Goal: Information Seeking & Learning: Understand process/instructions

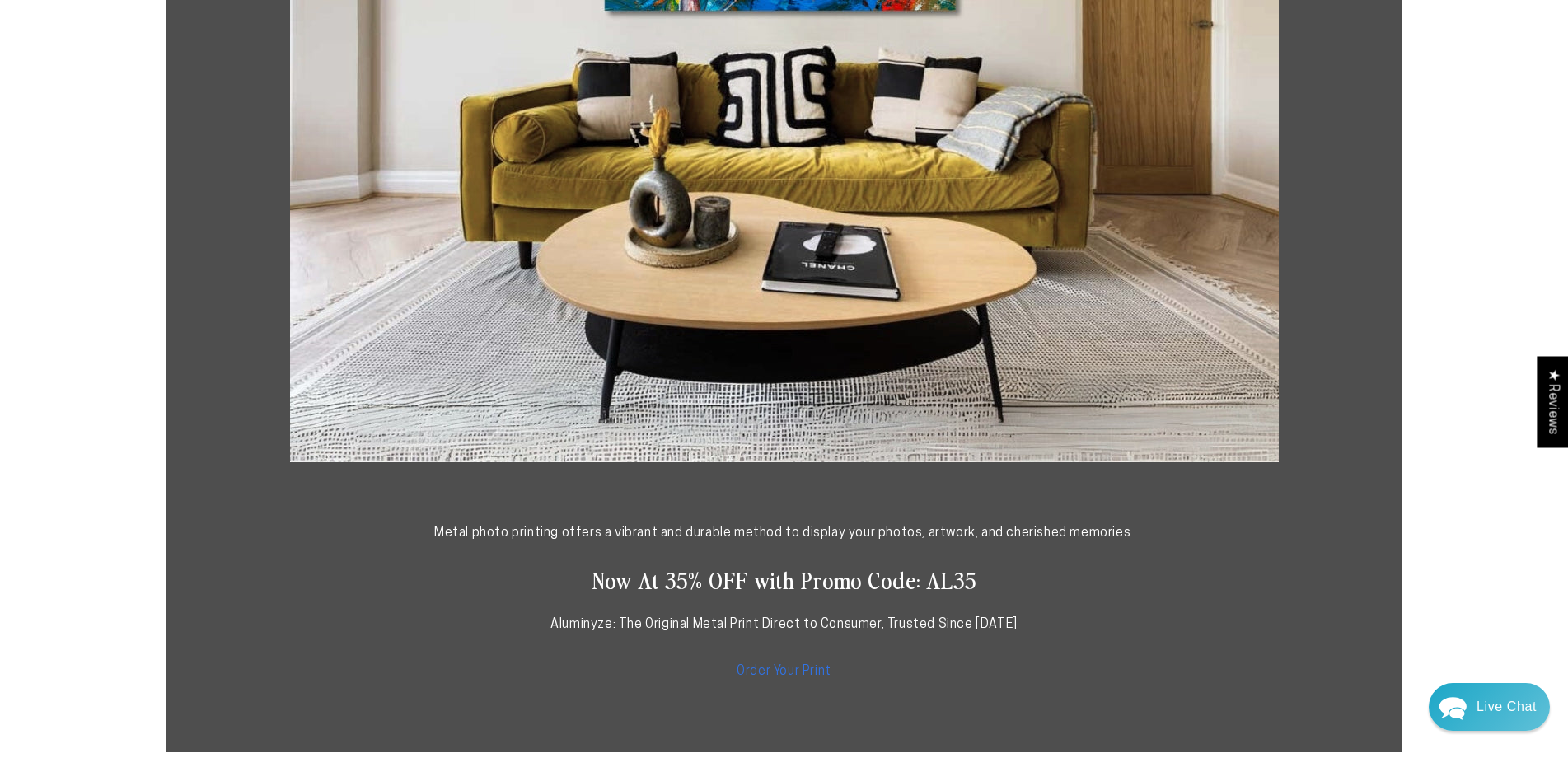
scroll to position [577, 0]
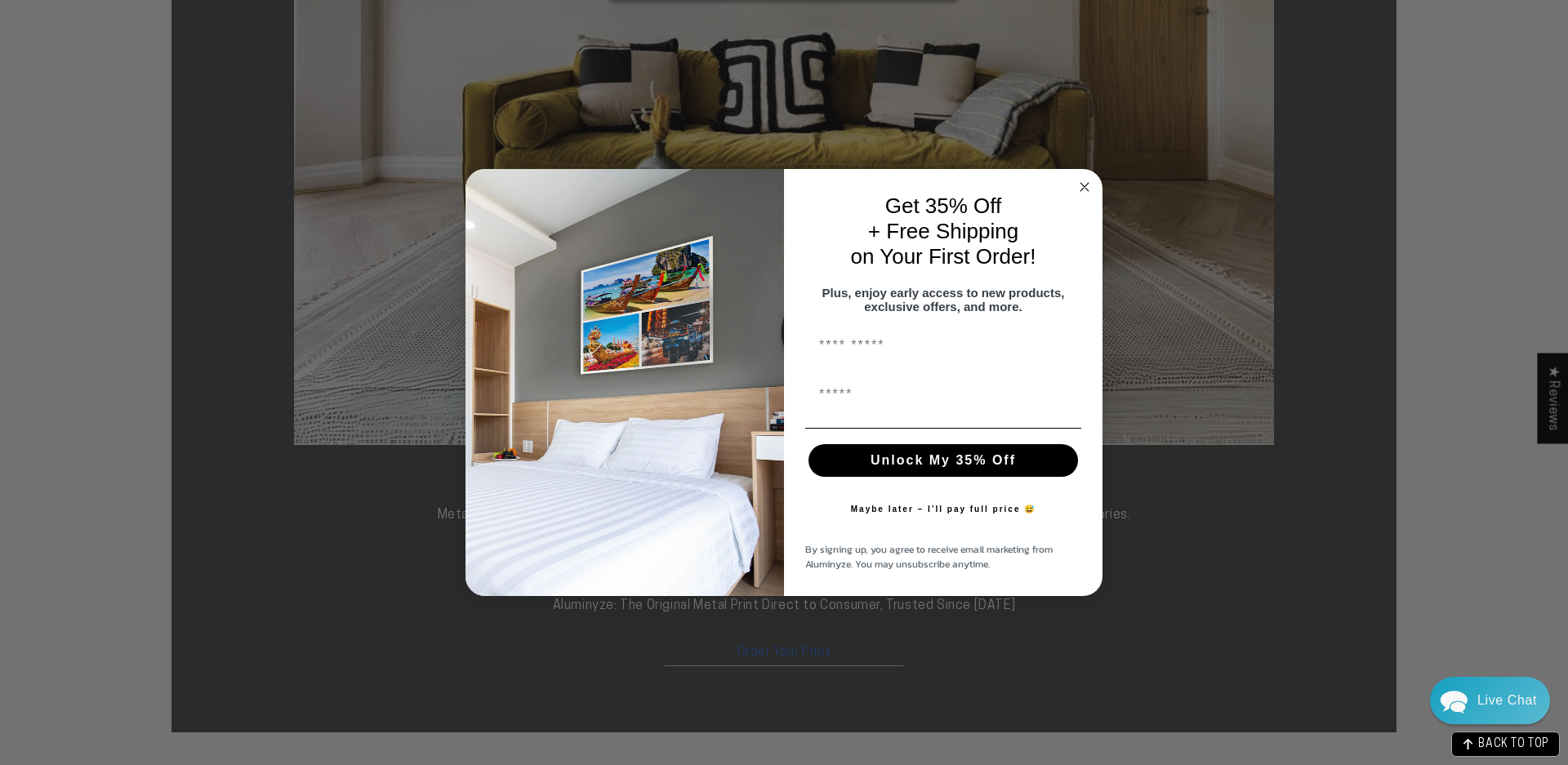
click at [1078, 180] on circle "Close dialog" at bounding box center [1084, 186] width 18 height 18
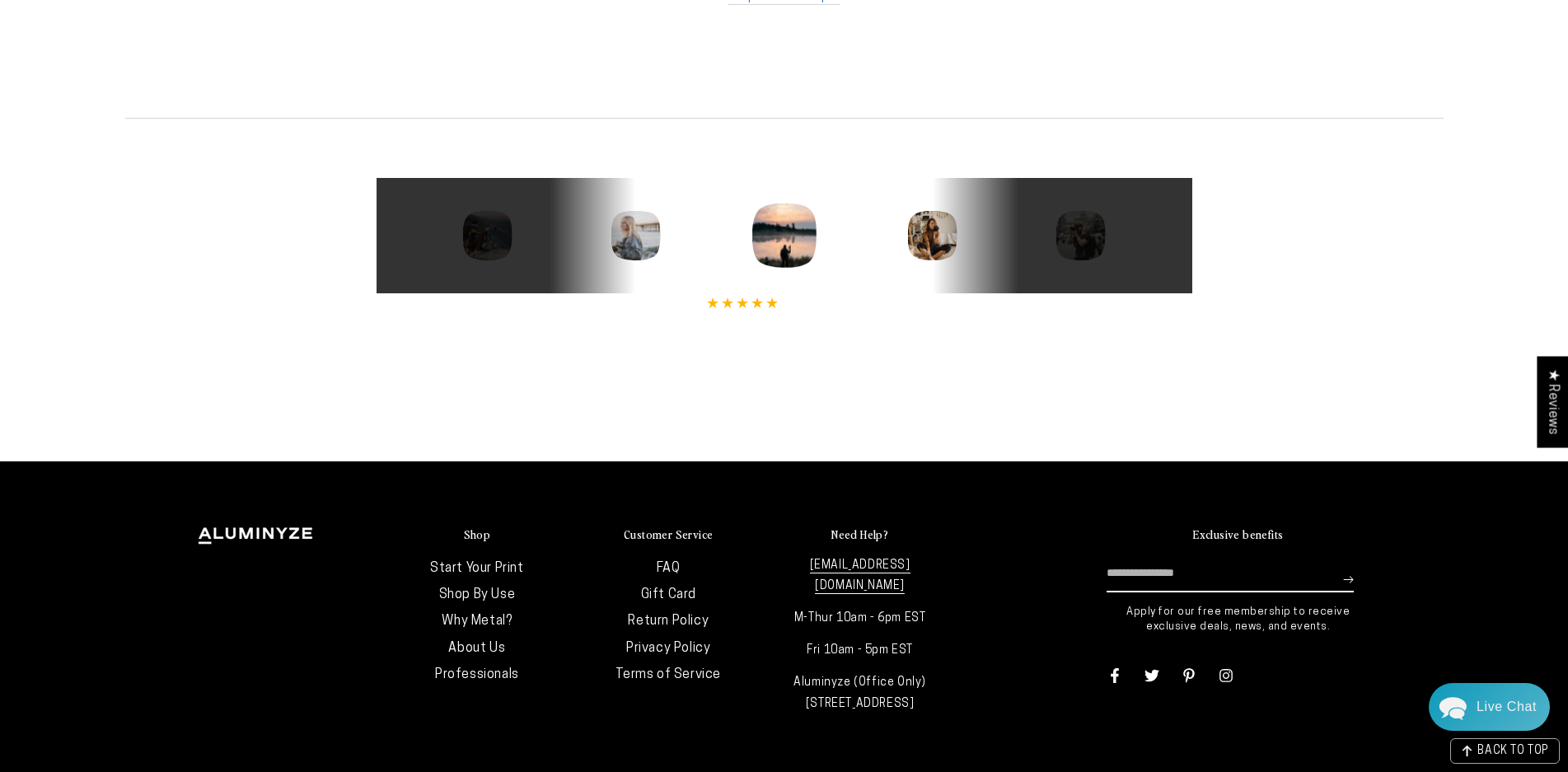
scroll to position [3408, 0]
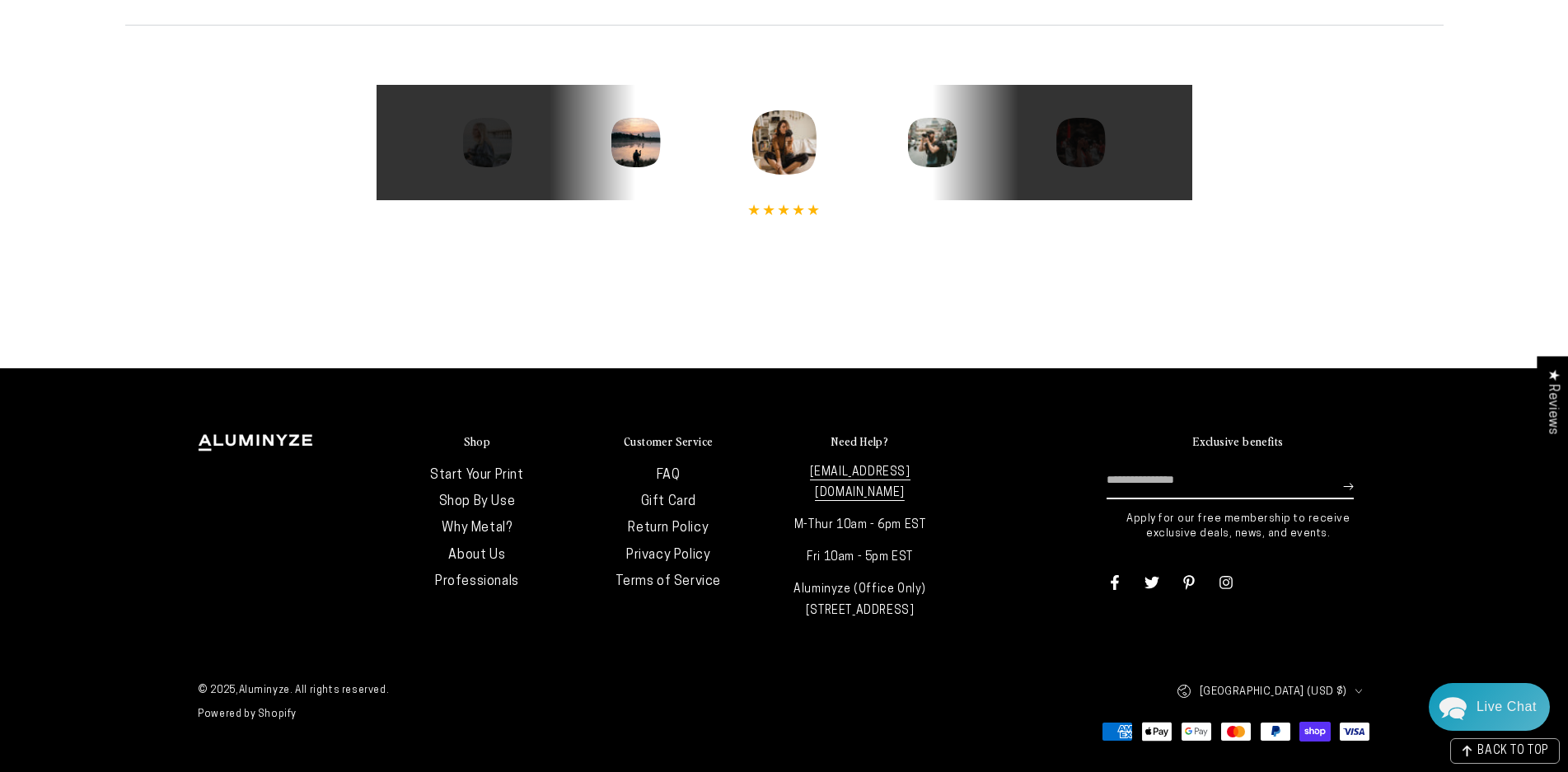
click at [483, 552] on link "About Us" at bounding box center [476, 555] width 57 height 13
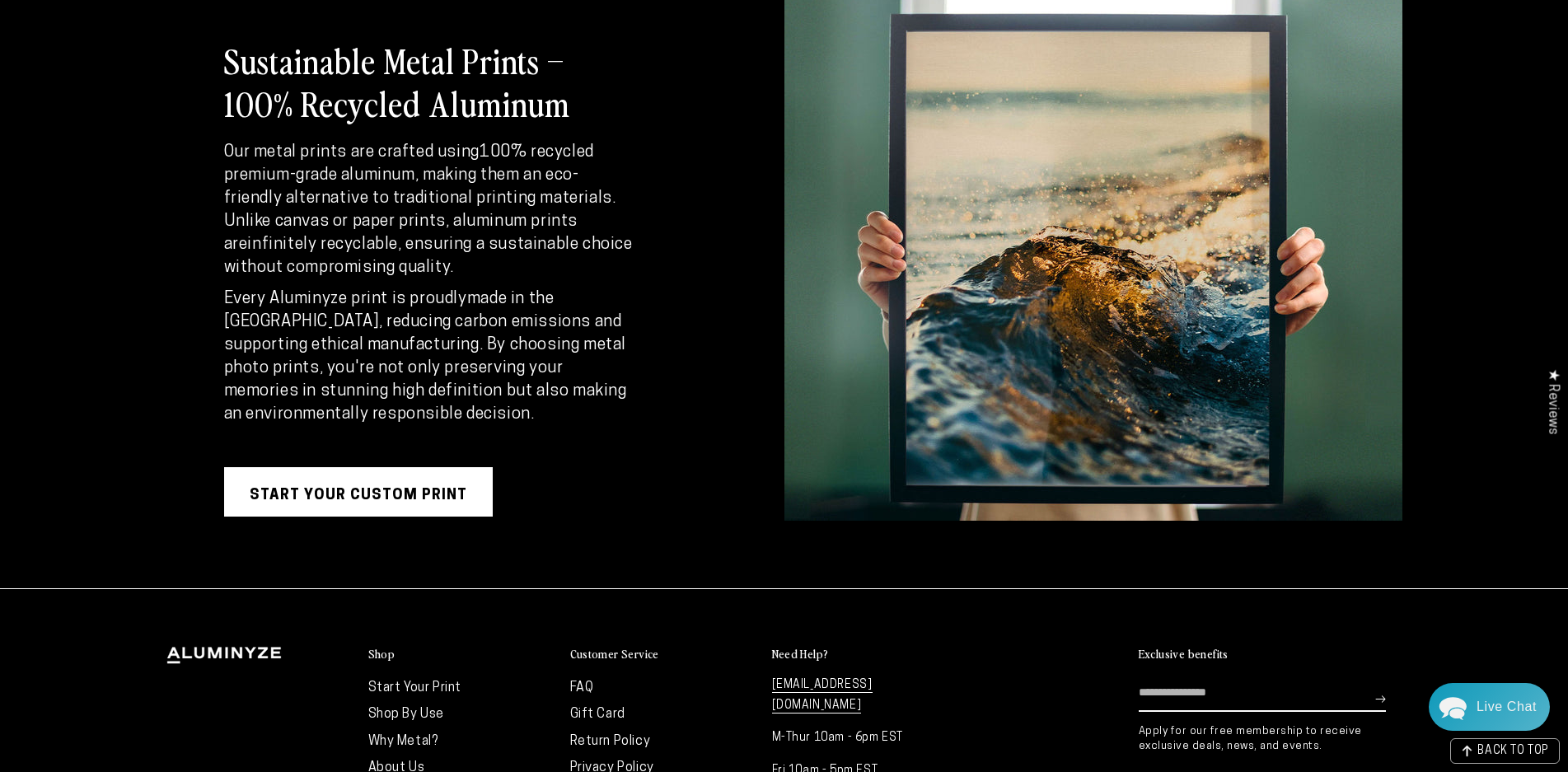
scroll to position [3049, 0]
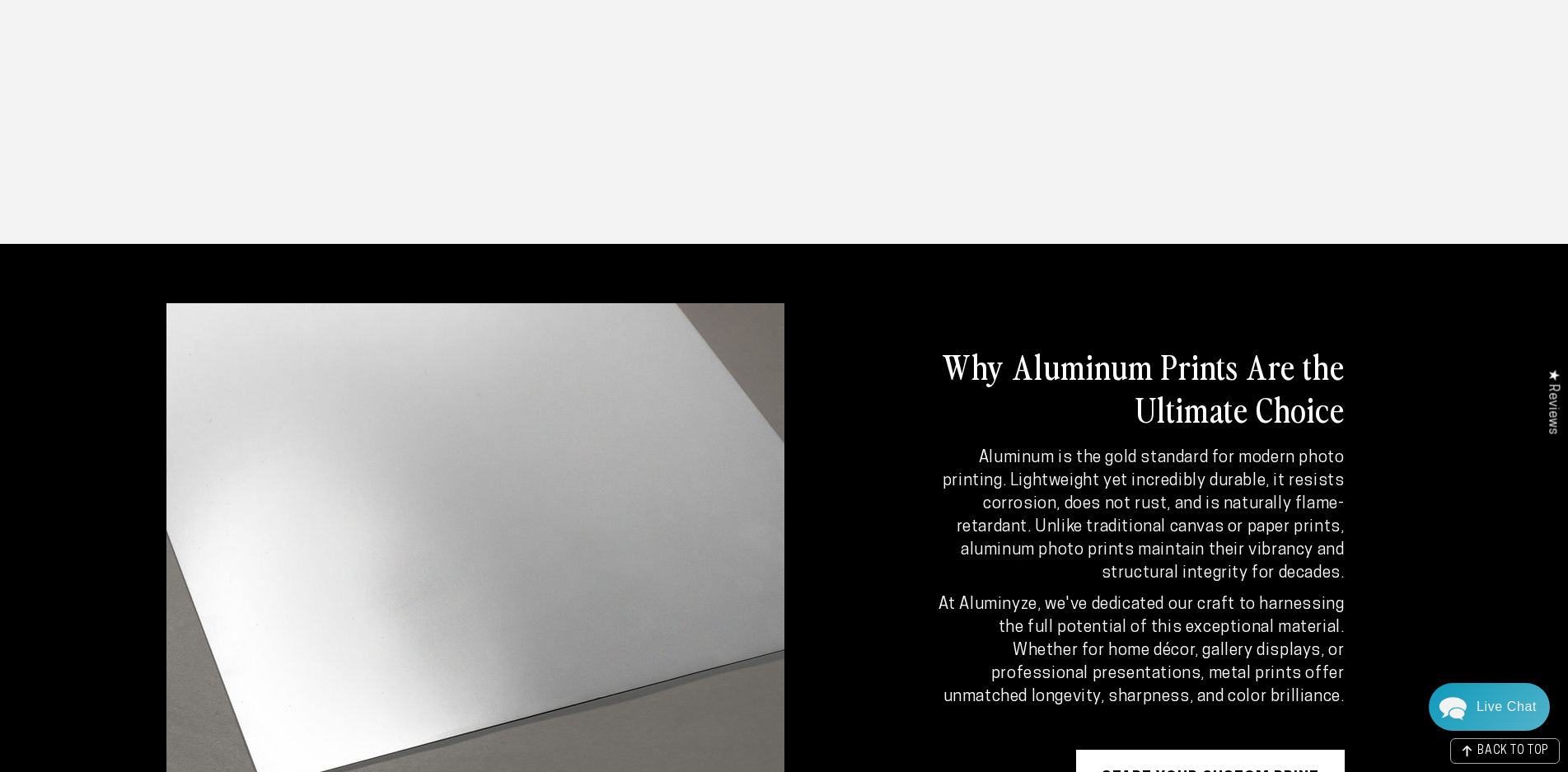
drag, startPoint x: 323, startPoint y: 517, endPoint x: 234, endPoint y: 1, distance: 523.6
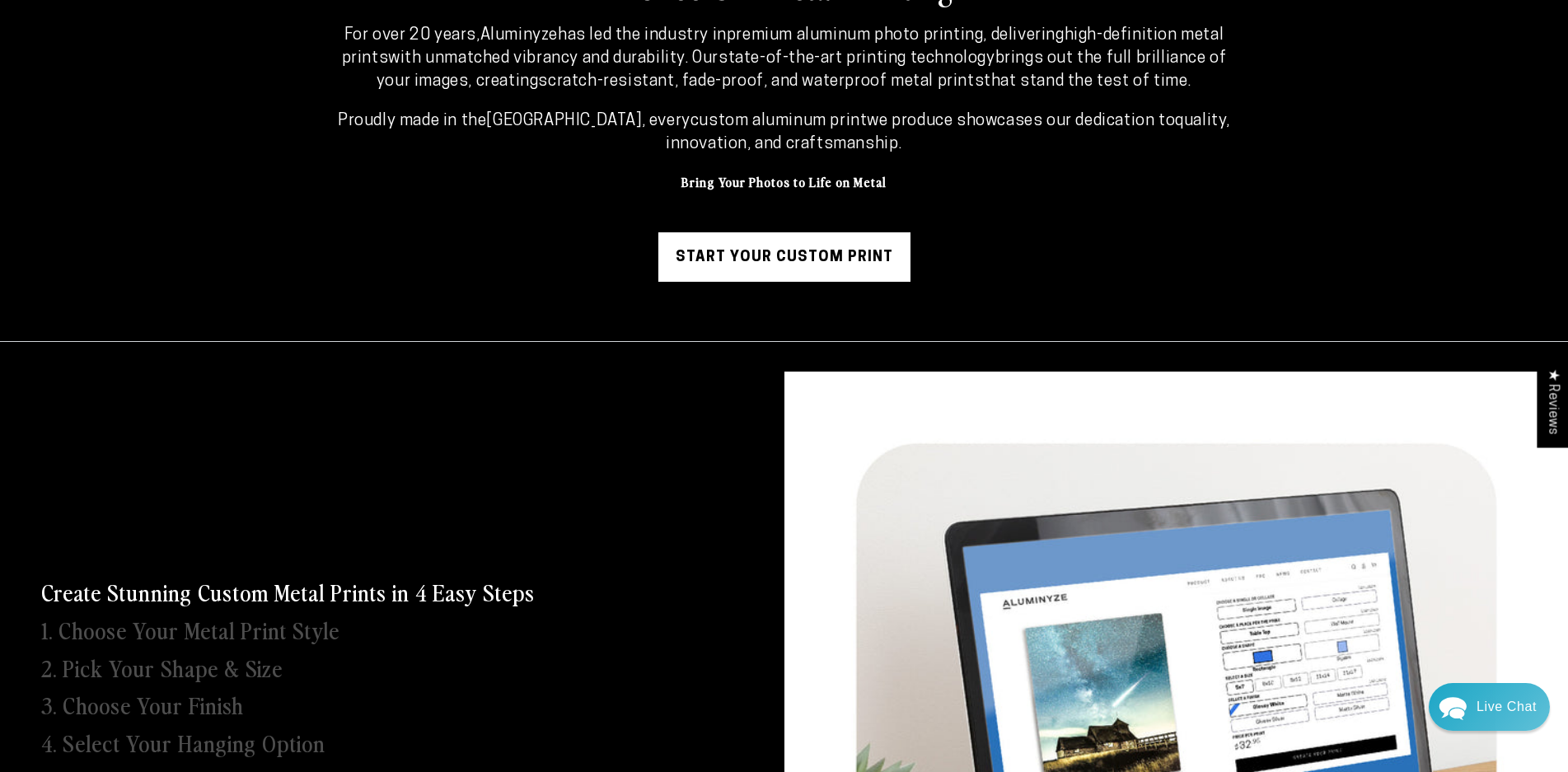
scroll to position [0, 0]
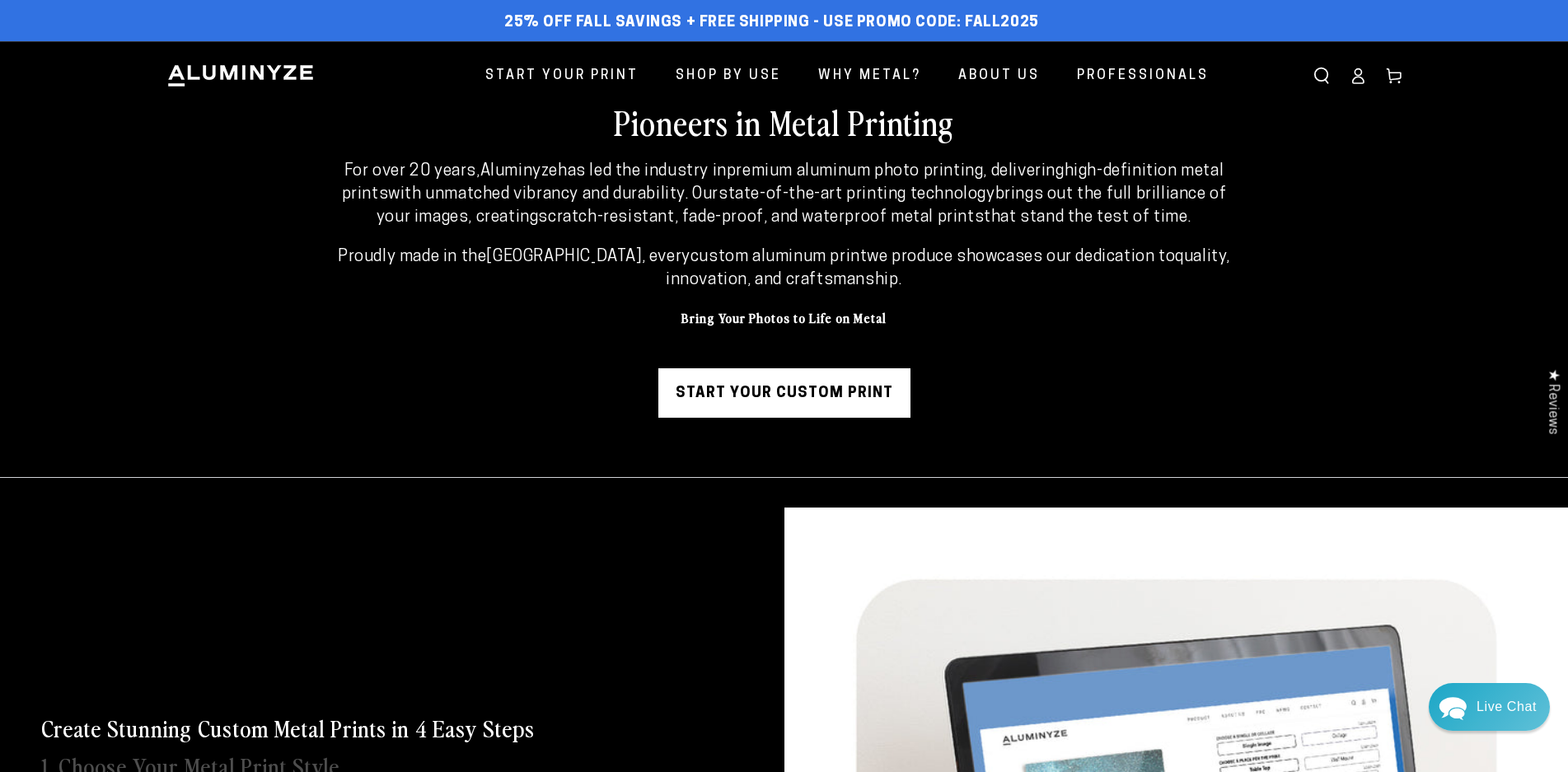
drag, startPoint x: 666, startPoint y: 436, endPoint x: 216, endPoint y: 65, distance: 583.2
copy div "Start Your Print Shop By Use For Home For Business For Hospitality Why Metal? A…"
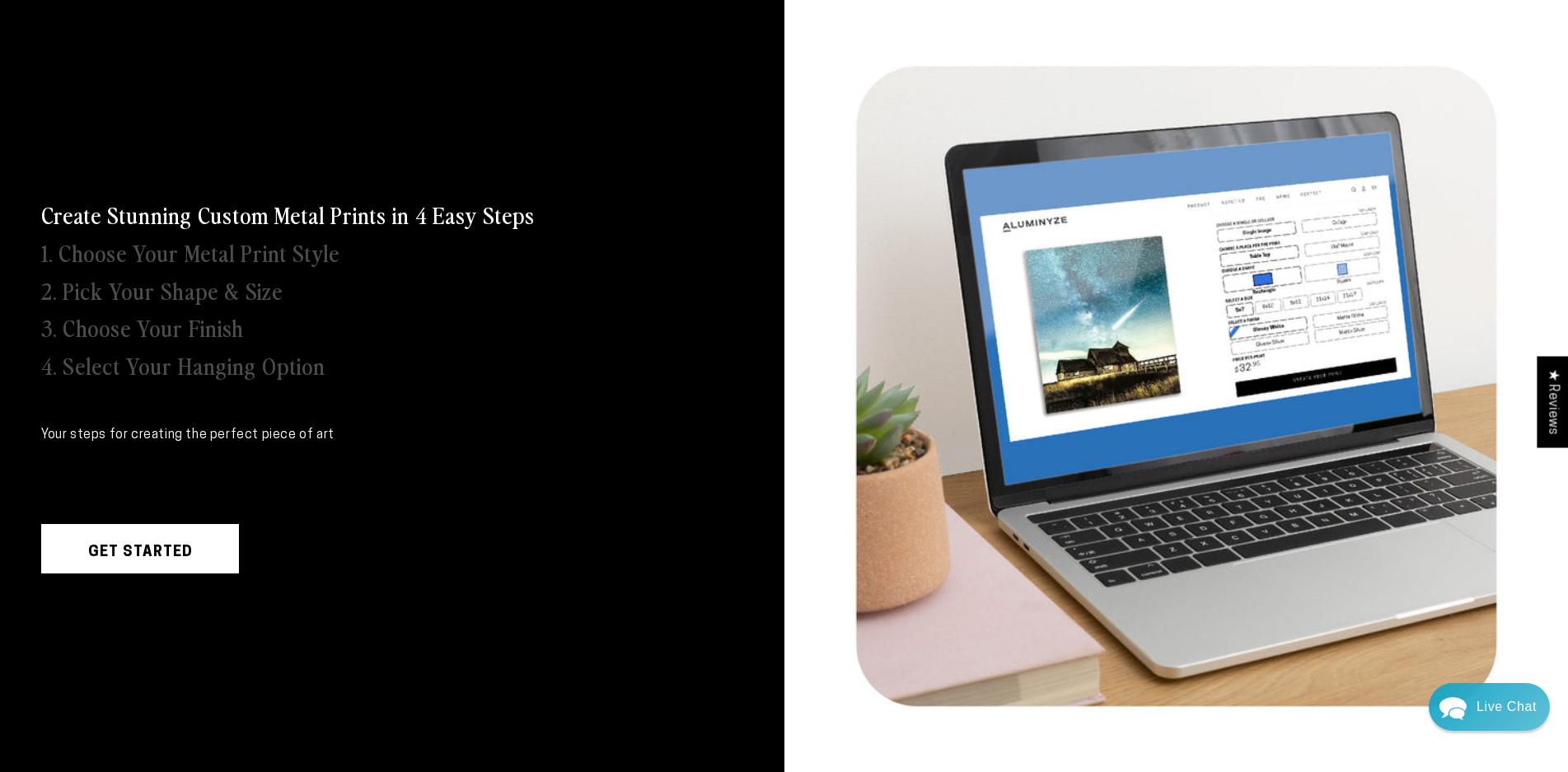
scroll to position [577, 0]
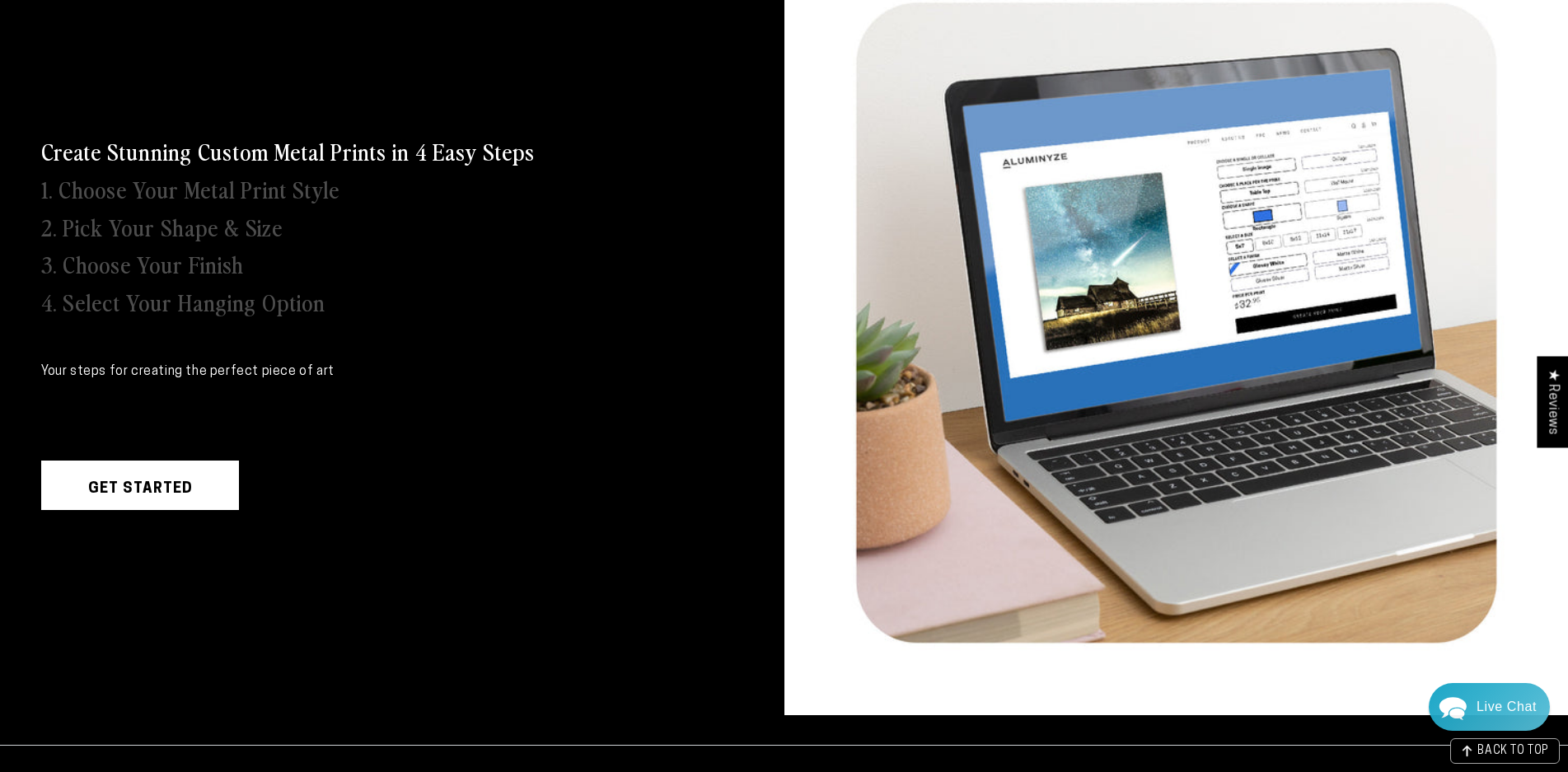
click at [441, 553] on div "Create Stunning Custom Metal Prints in 4 Easy Steps 1. Choose Your Metal Print …" at bounding box center [392, 323] width 784 height 785
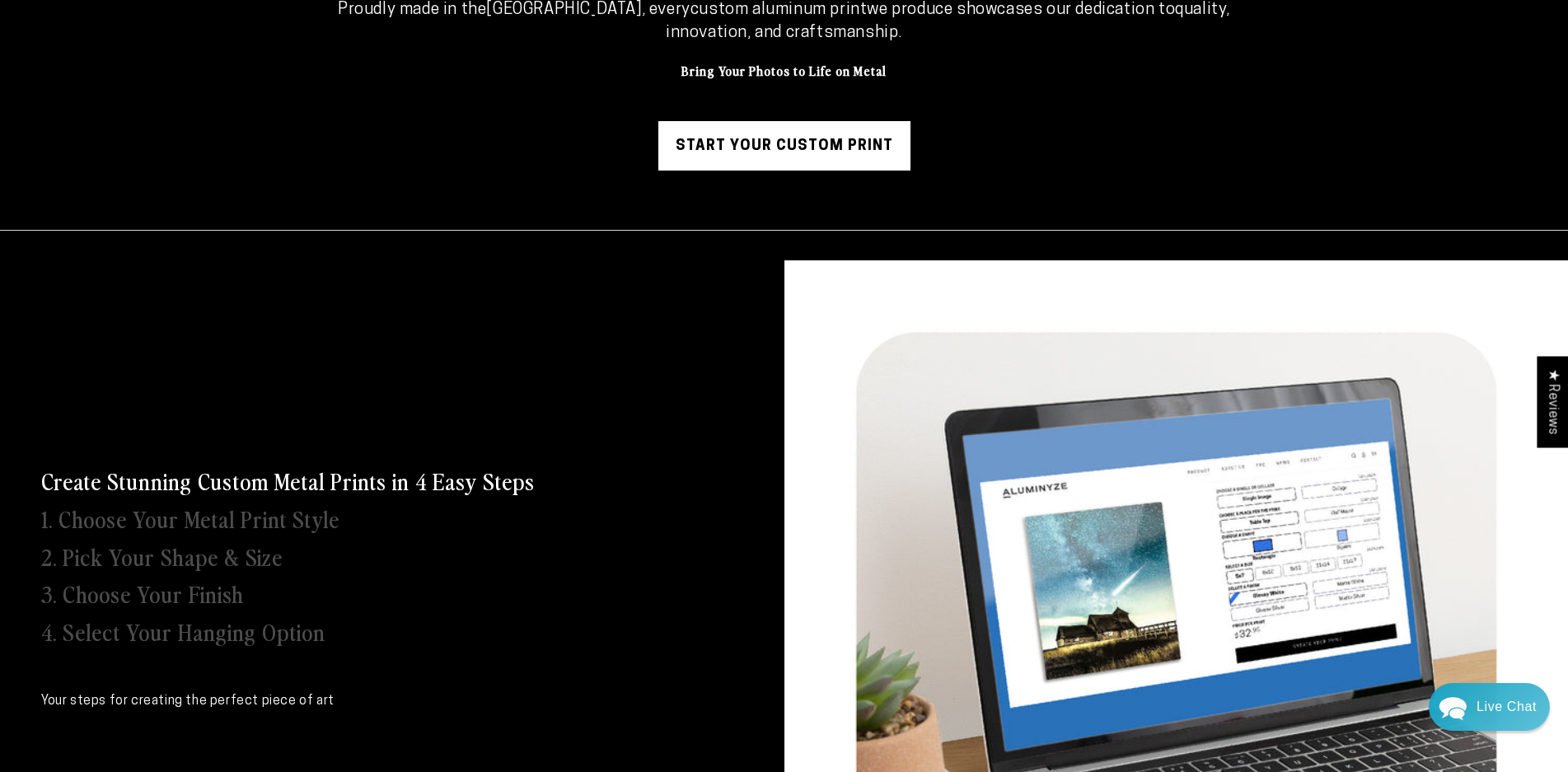
scroll to position [330, 0]
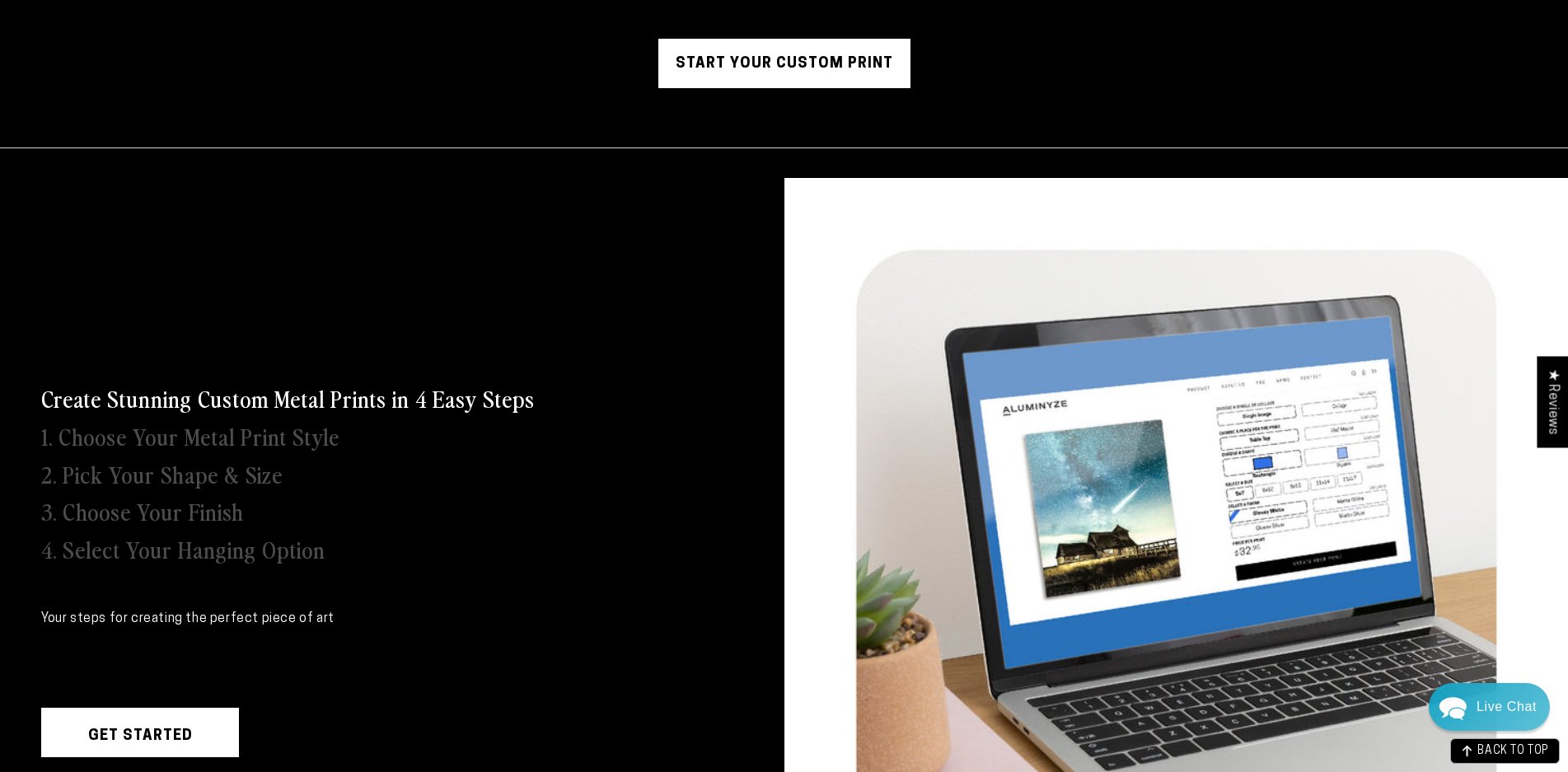
drag, startPoint x: 336, startPoint y: 715, endPoint x: 0, endPoint y: 393, distance: 465.4
click at [0, 393] on div "Create Stunning Custom Metal Prints in 4 Easy Steps 1. Choose Your Metal Print …" at bounding box center [392, 570] width 784 height 785
copy div "Create Stunning Custom Metal Prints in 4 Easy Steps 1. Choose Your Metal Print …"
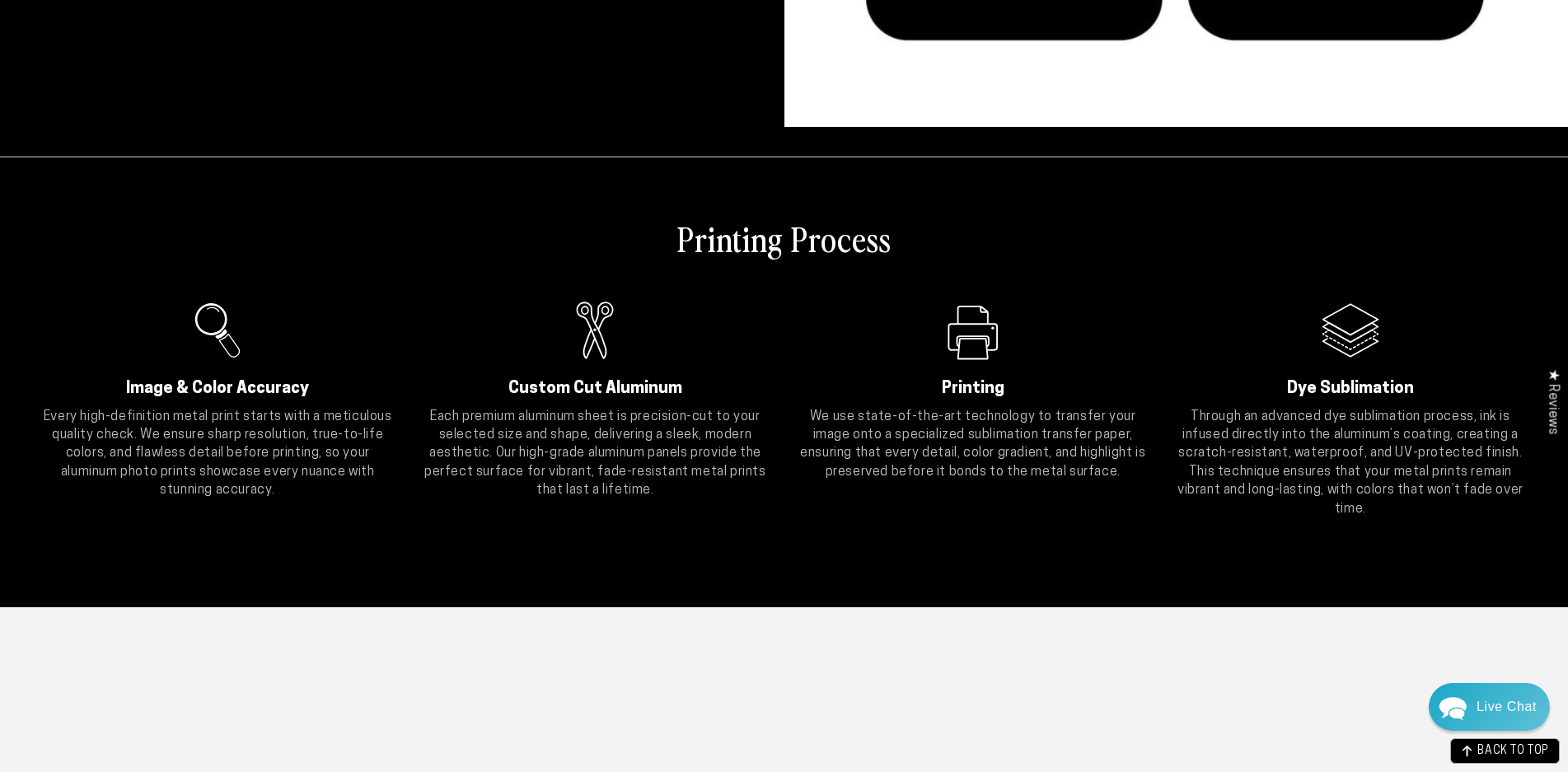
scroll to position [1154, 0]
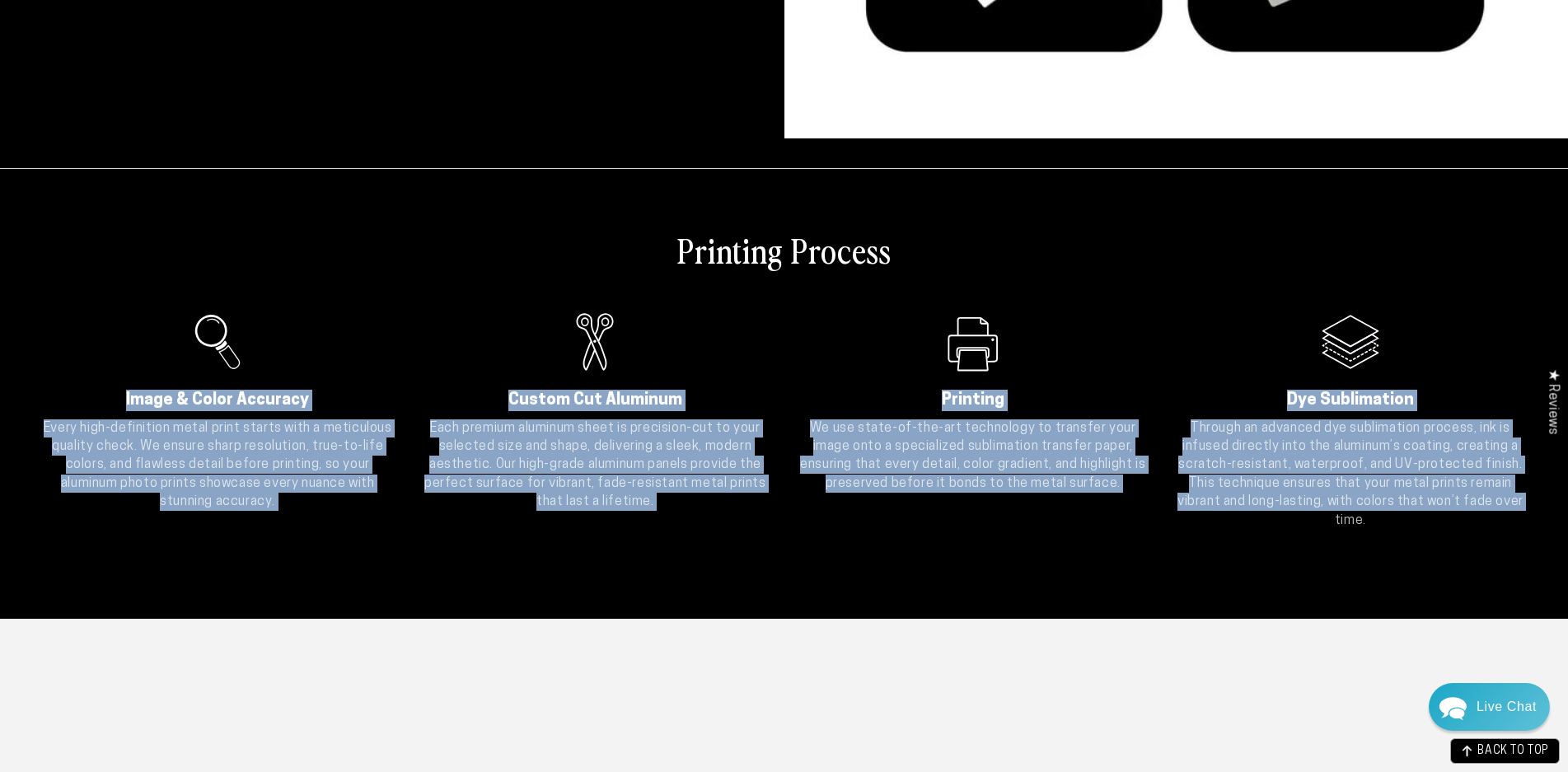
drag, startPoint x: 1306, startPoint y: 551, endPoint x: 118, endPoint y: 289, distance: 1216.5
click at [118, 289] on div "Printing Process Image & Color Accuracy Every high-definition metal print start…" at bounding box center [784, 378] width 1568 height 421
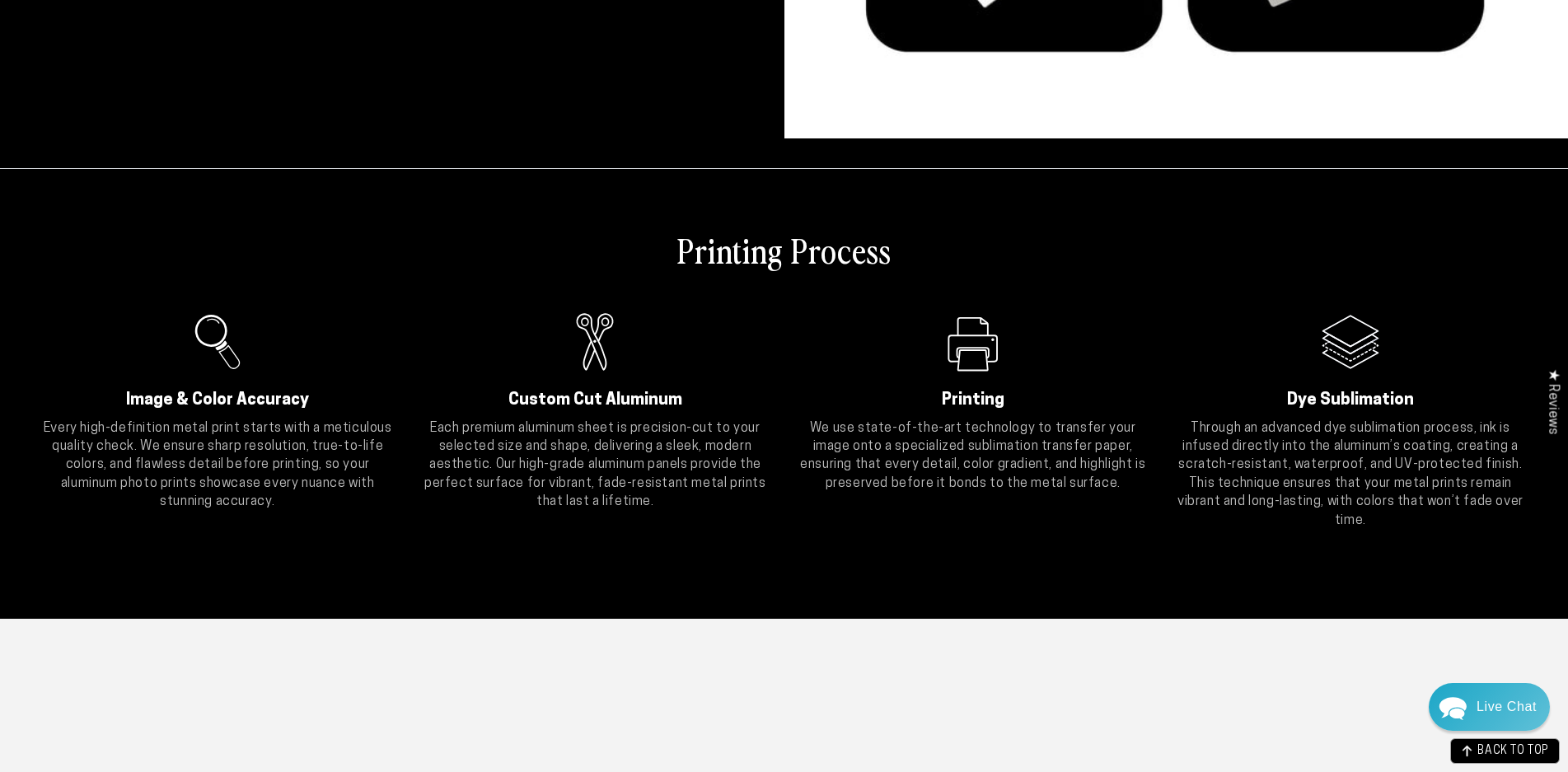
drag, startPoint x: 118, startPoint y: 289, endPoint x: 785, endPoint y: 397, distance: 675.7
click at [785, 397] on ul "Image & Color Accuracy Every high-definition metal print starts with a meticulo…" at bounding box center [784, 419] width 1486 height 221
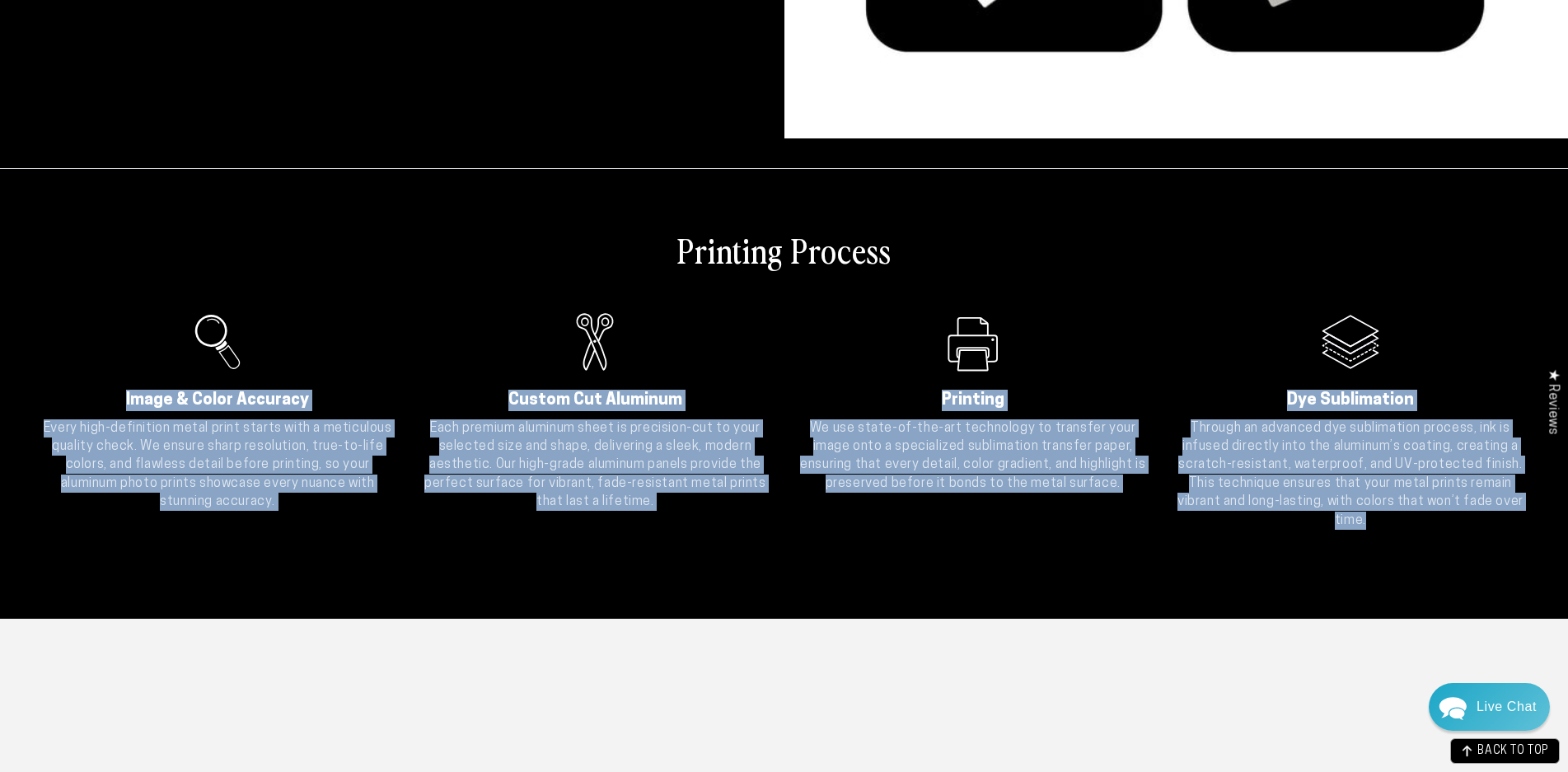
drag, startPoint x: 1366, startPoint y: 545, endPoint x: 53, endPoint y: 320, distance: 1332.1
click at [53, 320] on div "Printing Process Image & Color Accuracy Every high-definition metal print start…" at bounding box center [784, 378] width 1568 height 421
copy ul "Image & Color Accuracy Every high-definition metal print starts with a meticulo…"
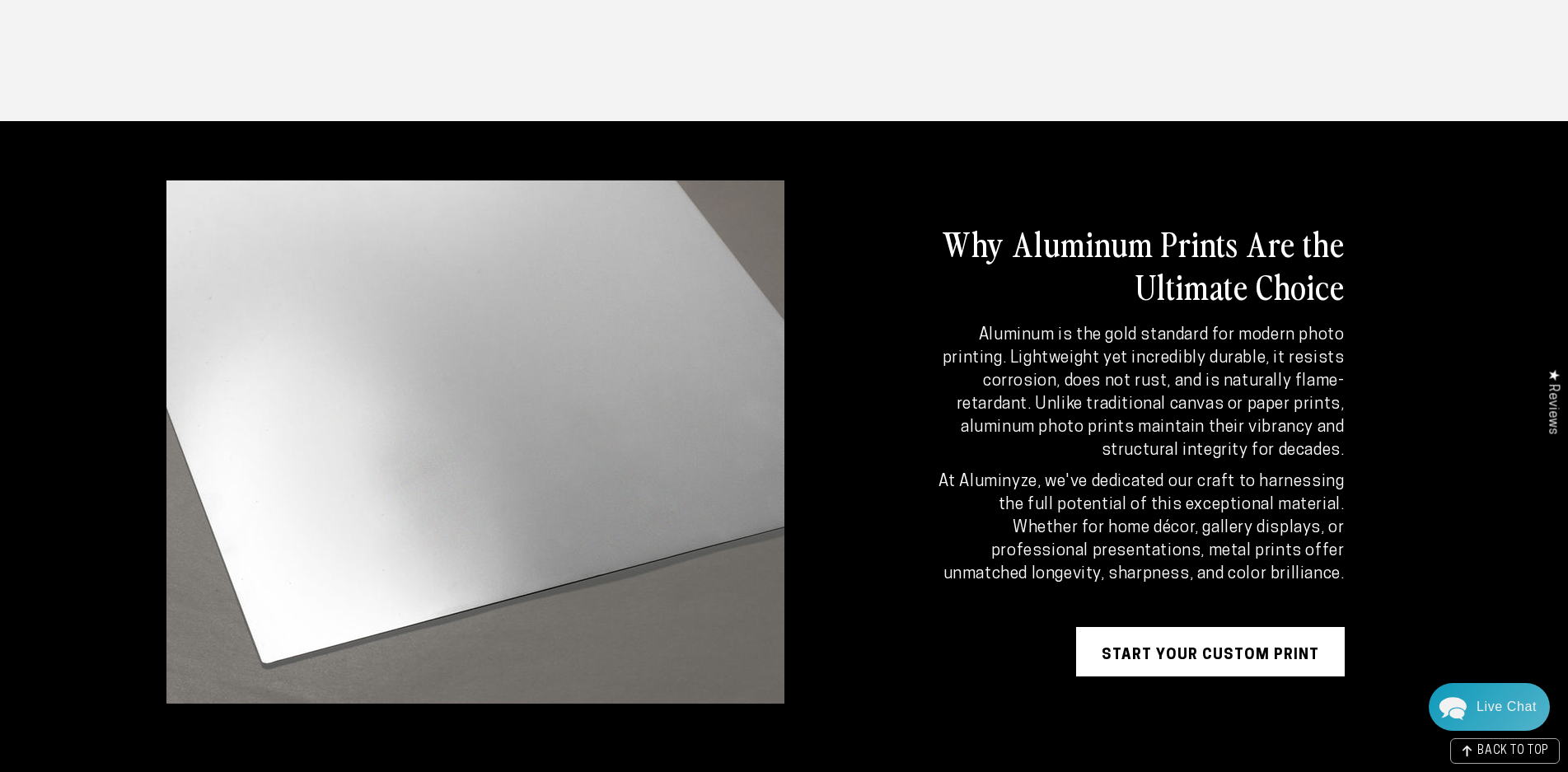
scroll to position [2307, 0]
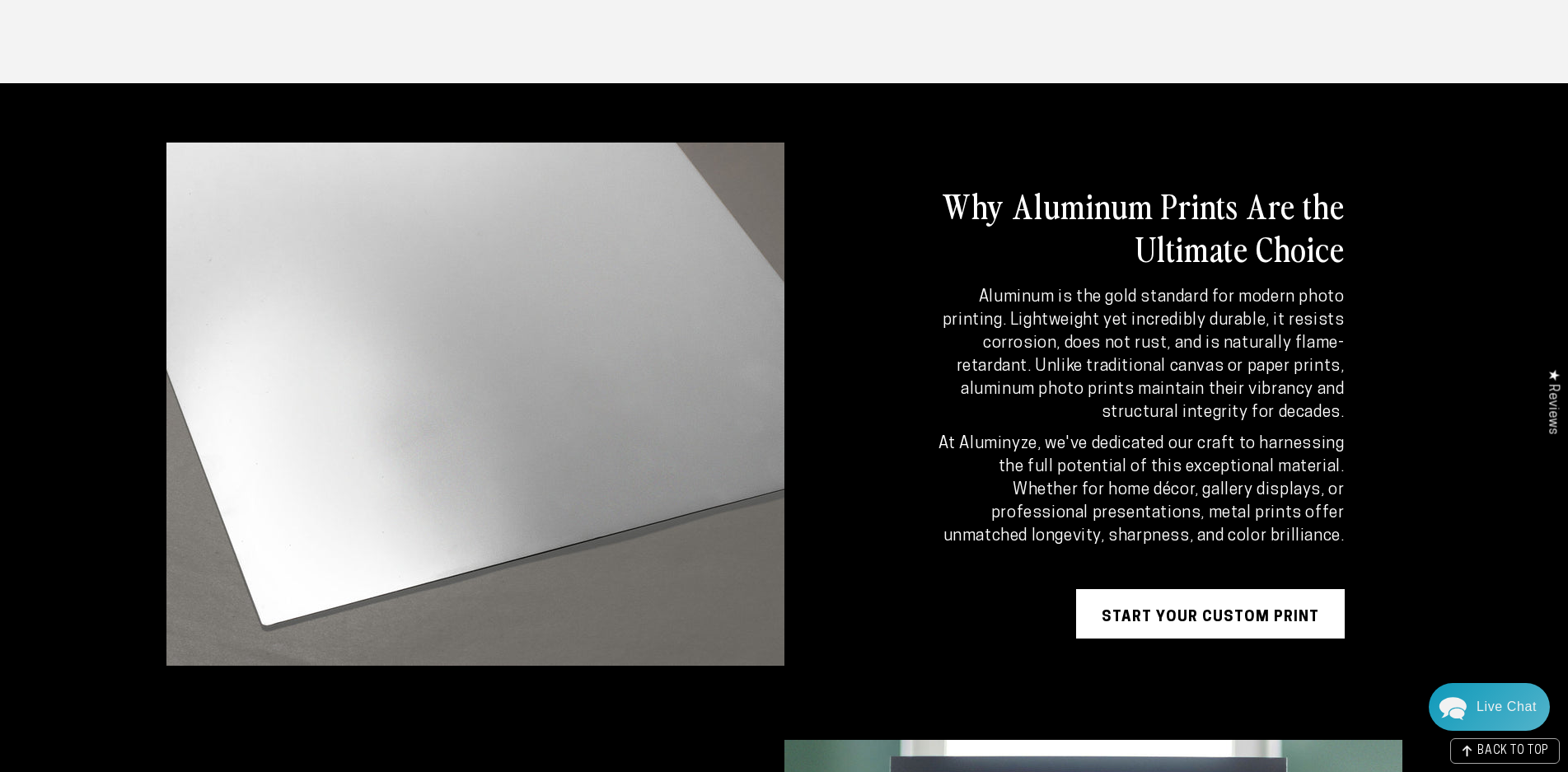
drag, startPoint x: 1325, startPoint y: 671, endPoint x: 949, endPoint y: 205, distance: 598.8
click at [949, 205] on div "Why Aluminum Prints Are the Ultimate Choice Aluminum is the gold standard for m…" at bounding box center [1138, 412] width 527 height 538
drag, startPoint x: 949, startPoint y: 203, endPoint x: 950, endPoint y: 191, distance: 12.0
copy div "Why Aluminum Prints Are the Ultimate Choice Aluminum is the gold standard for m…"
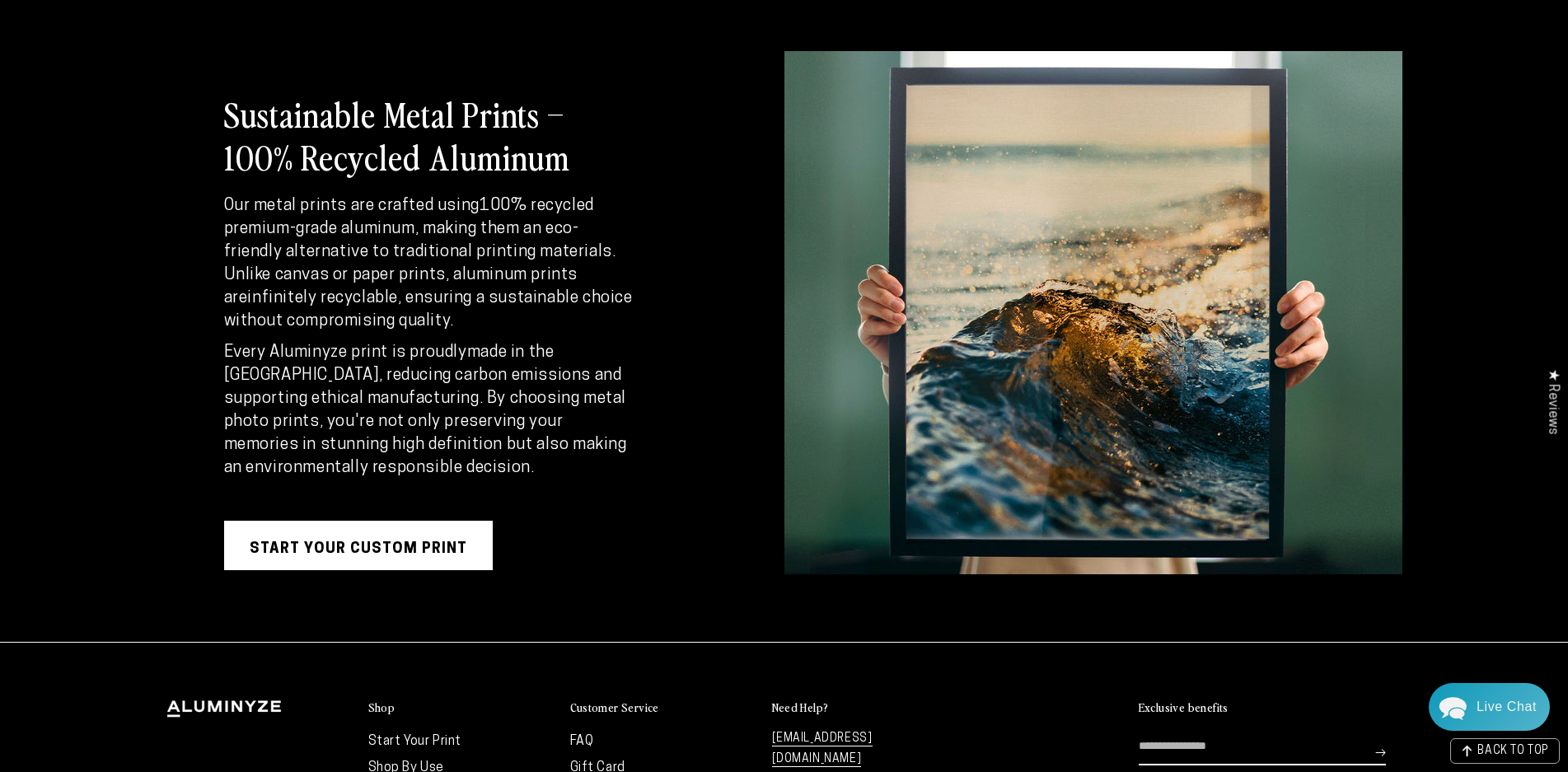
scroll to position [3049, 0]
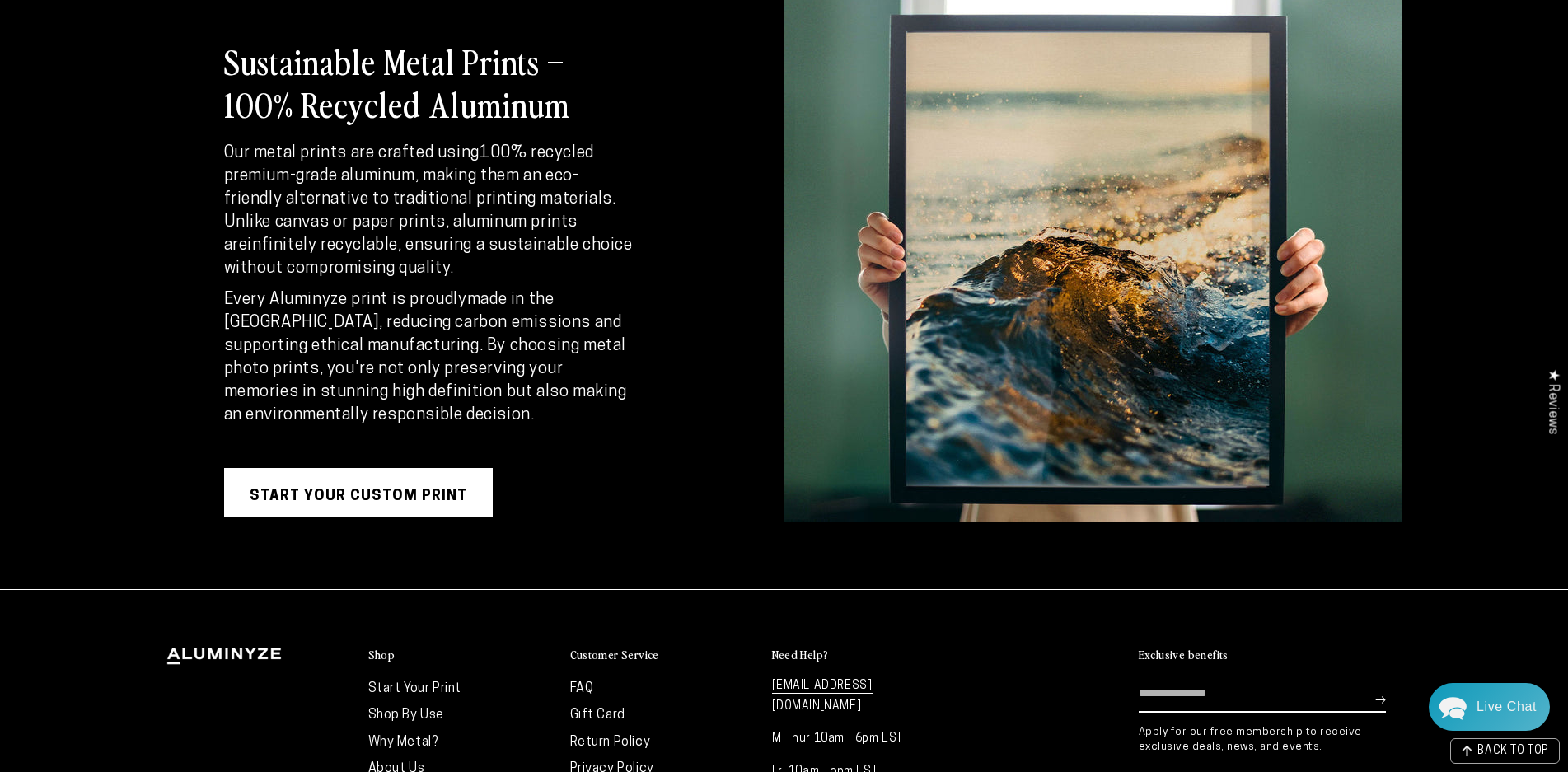
drag, startPoint x: 539, startPoint y: 559, endPoint x: 203, endPoint y: 71, distance: 592.5
click at [203, 71] on div "Sustainable Metal Prints – 100% Recycled Aluminum Our metal prints are crafted …" at bounding box center [784, 279] width 1318 height 621
copy div "Sustainable Metal Prints – 100% Recycled Aluminum Our metal prints are crafted …"
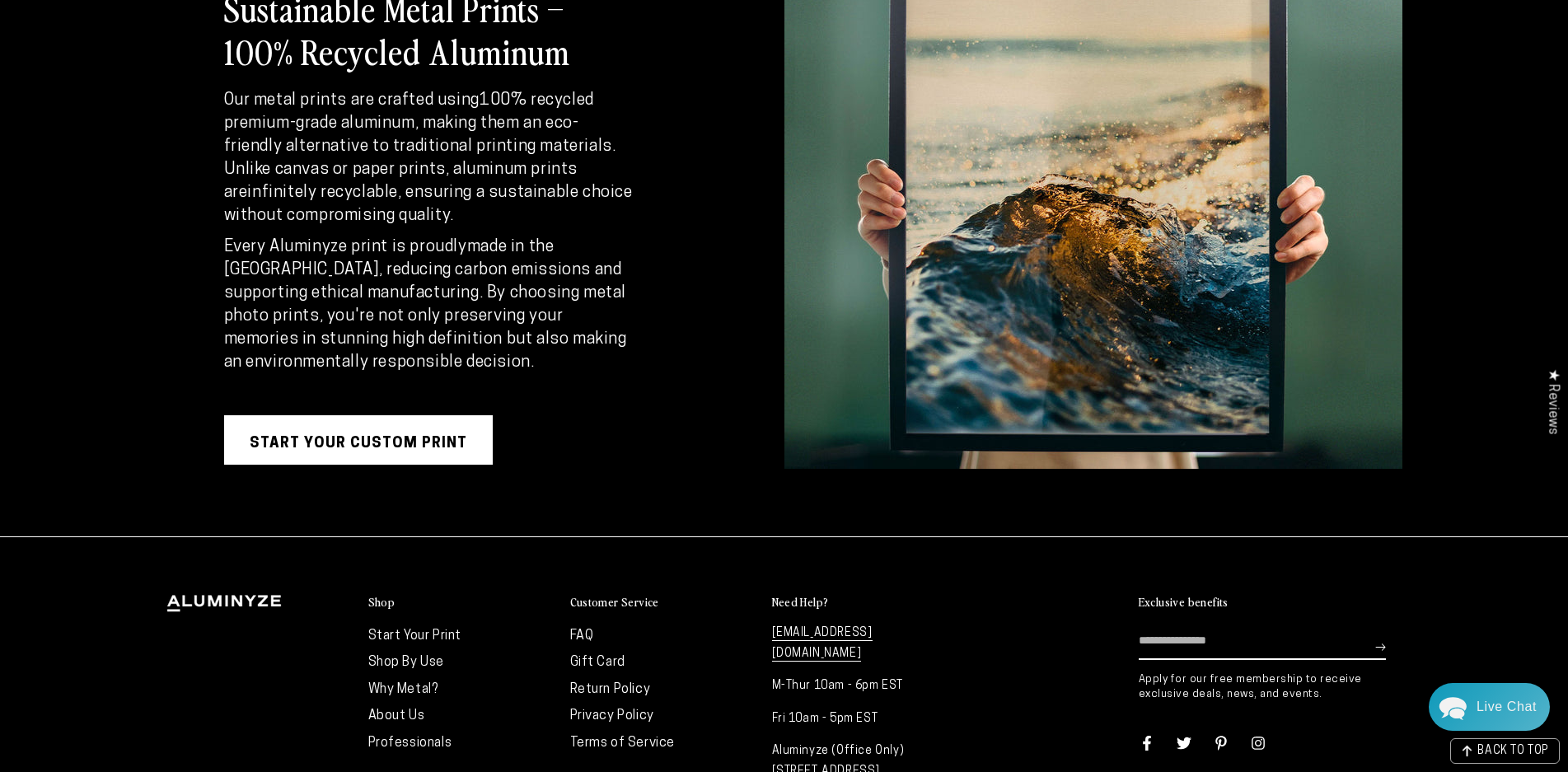
scroll to position [3131, 0]
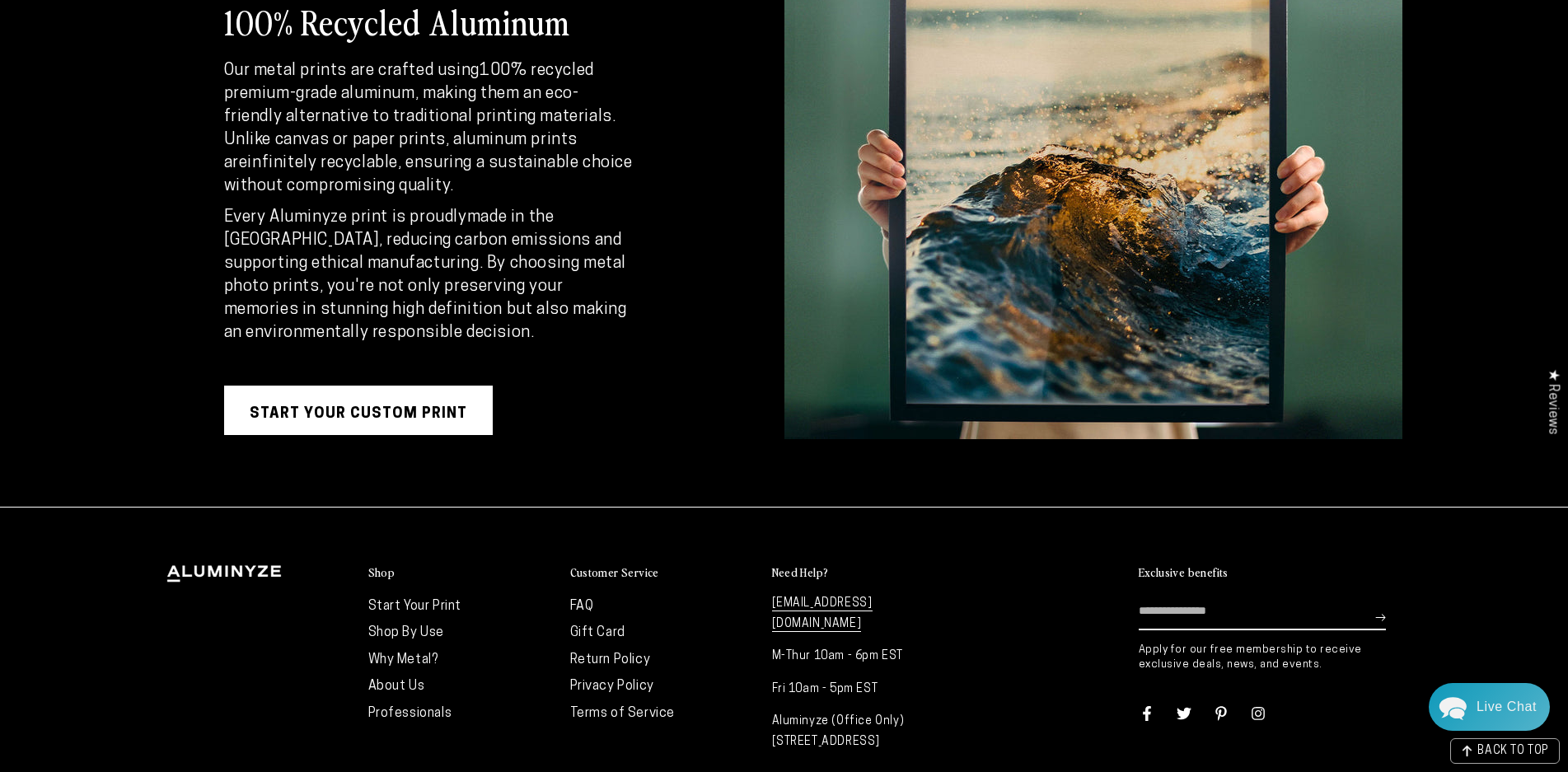
click at [410, 718] on link "Professionals" at bounding box center [410, 713] width 84 height 13
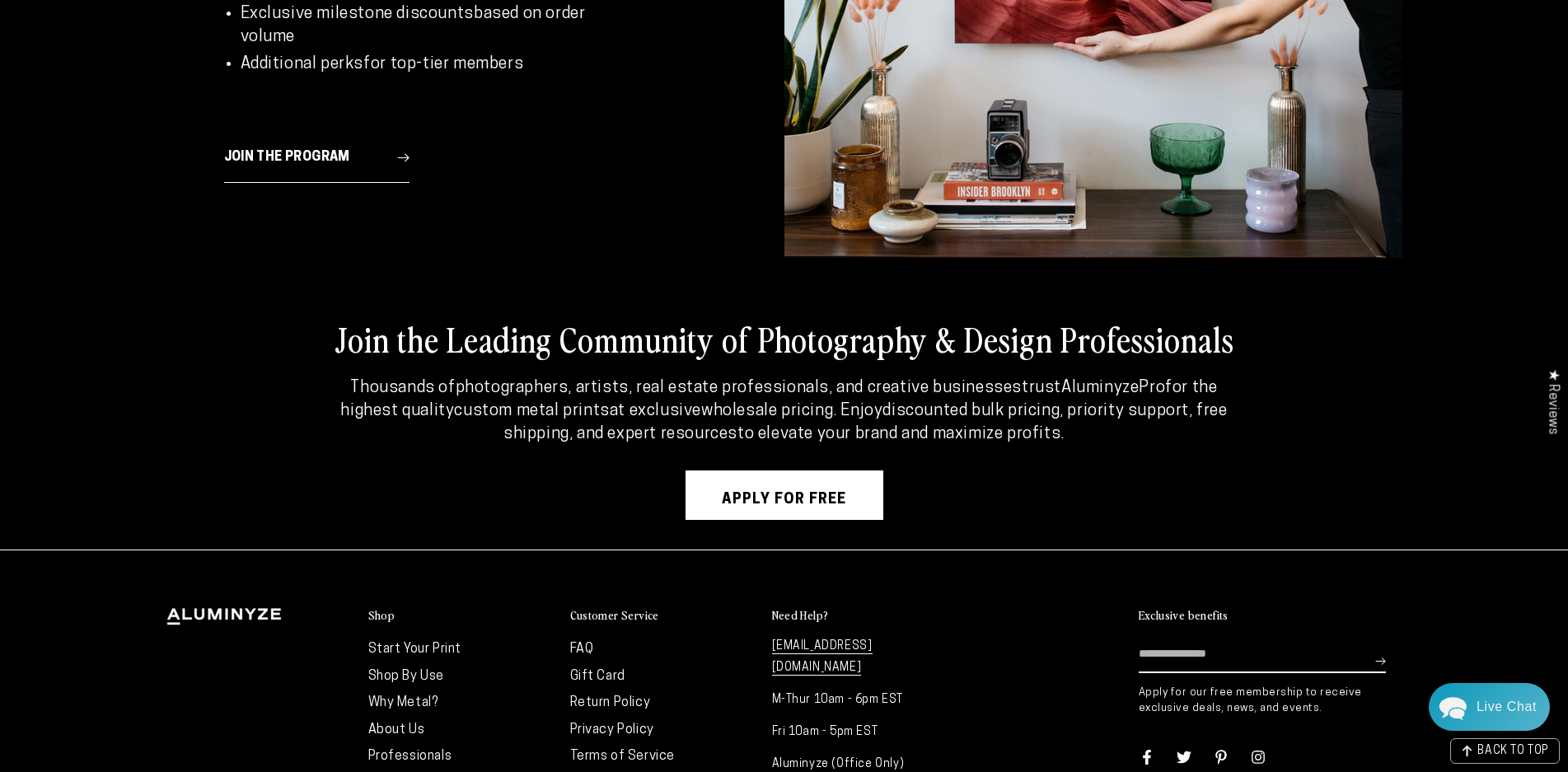
scroll to position [6828, 0]
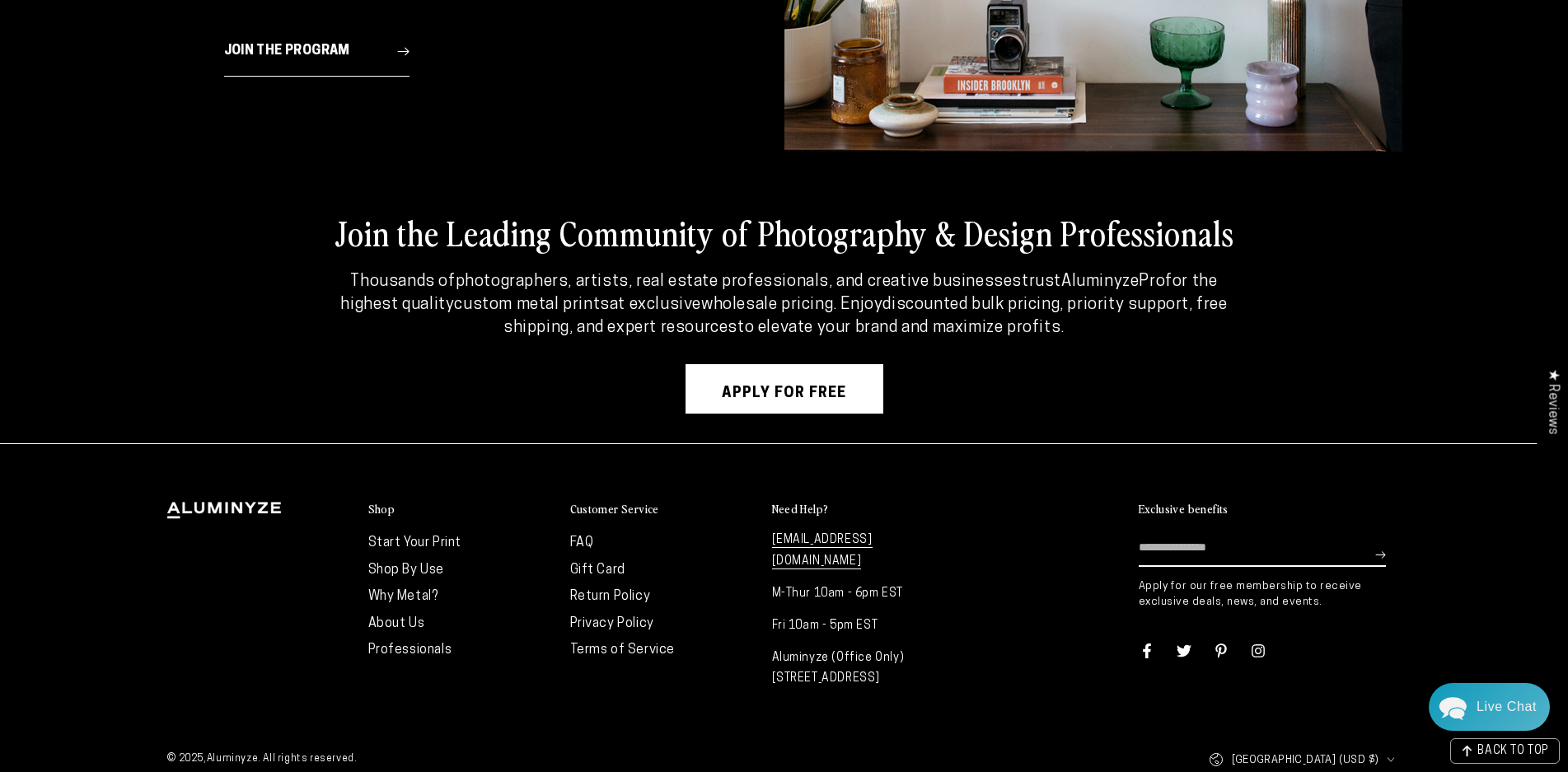
click at [448, 536] on link "Start Your Print" at bounding box center [415, 542] width 94 height 13
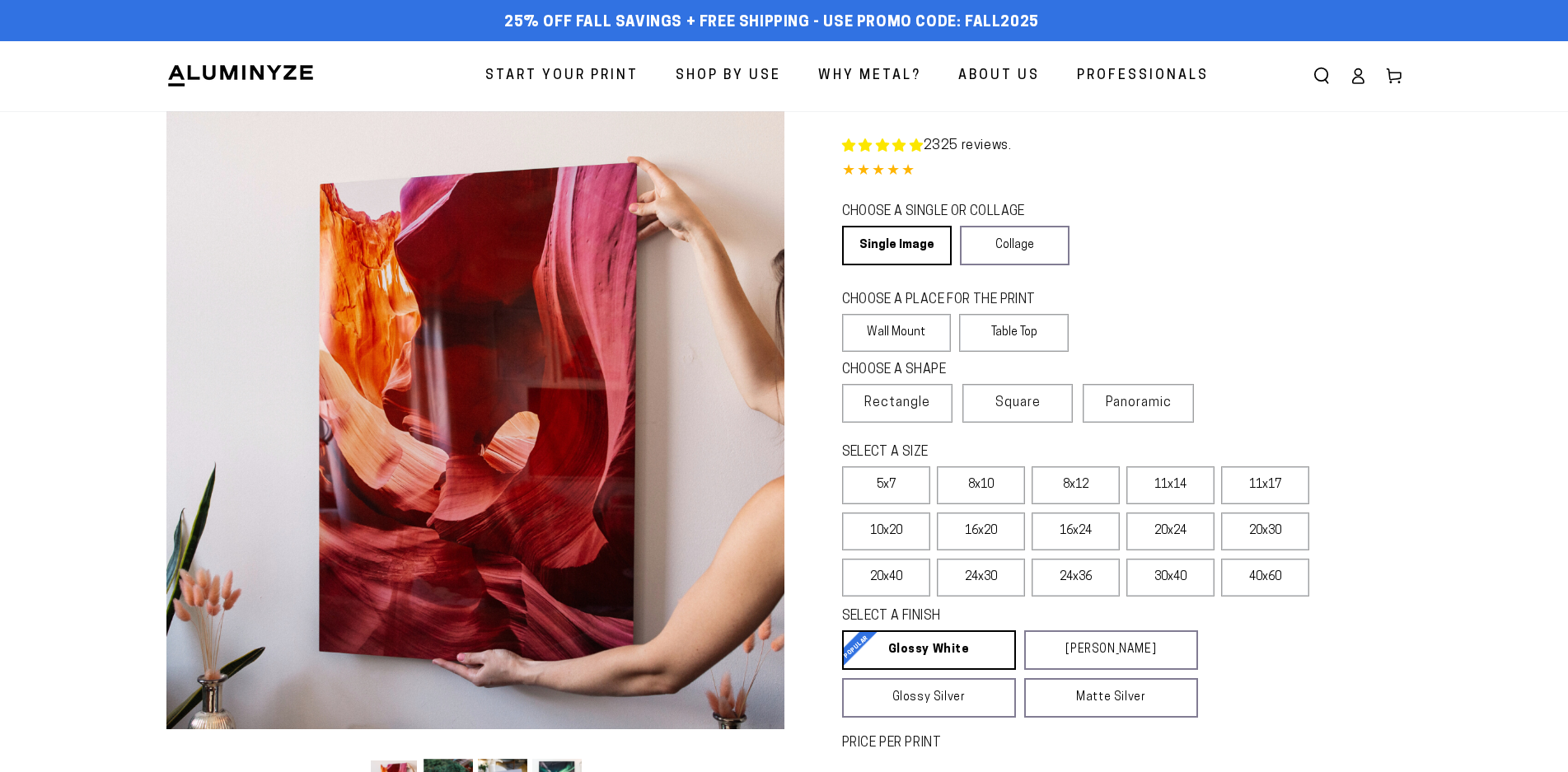
select select "**********"
click at [969, 485] on label "8x10" at bounding box center [981, 485] width 88 height 38
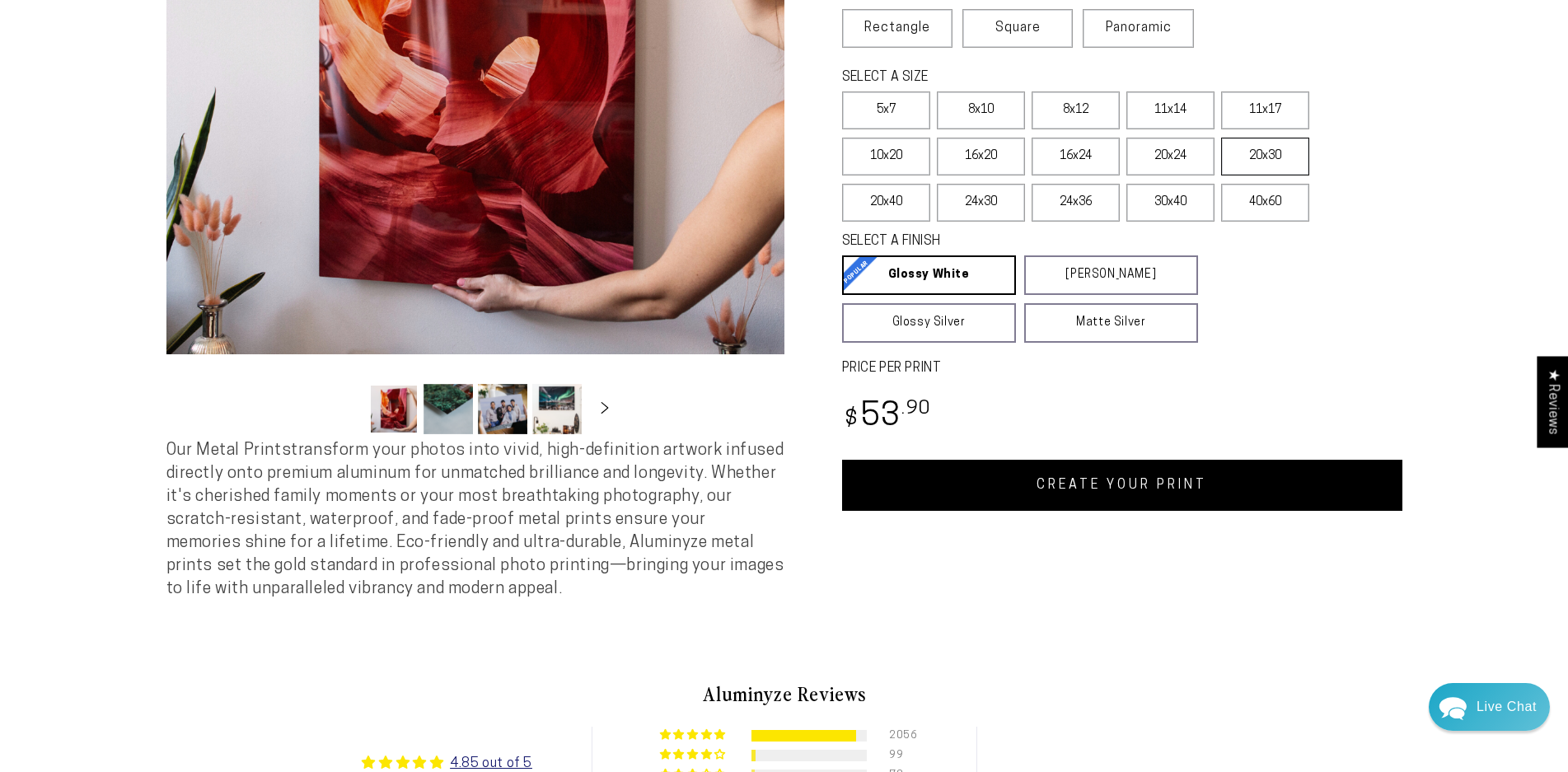
scroll to position [494, 0]
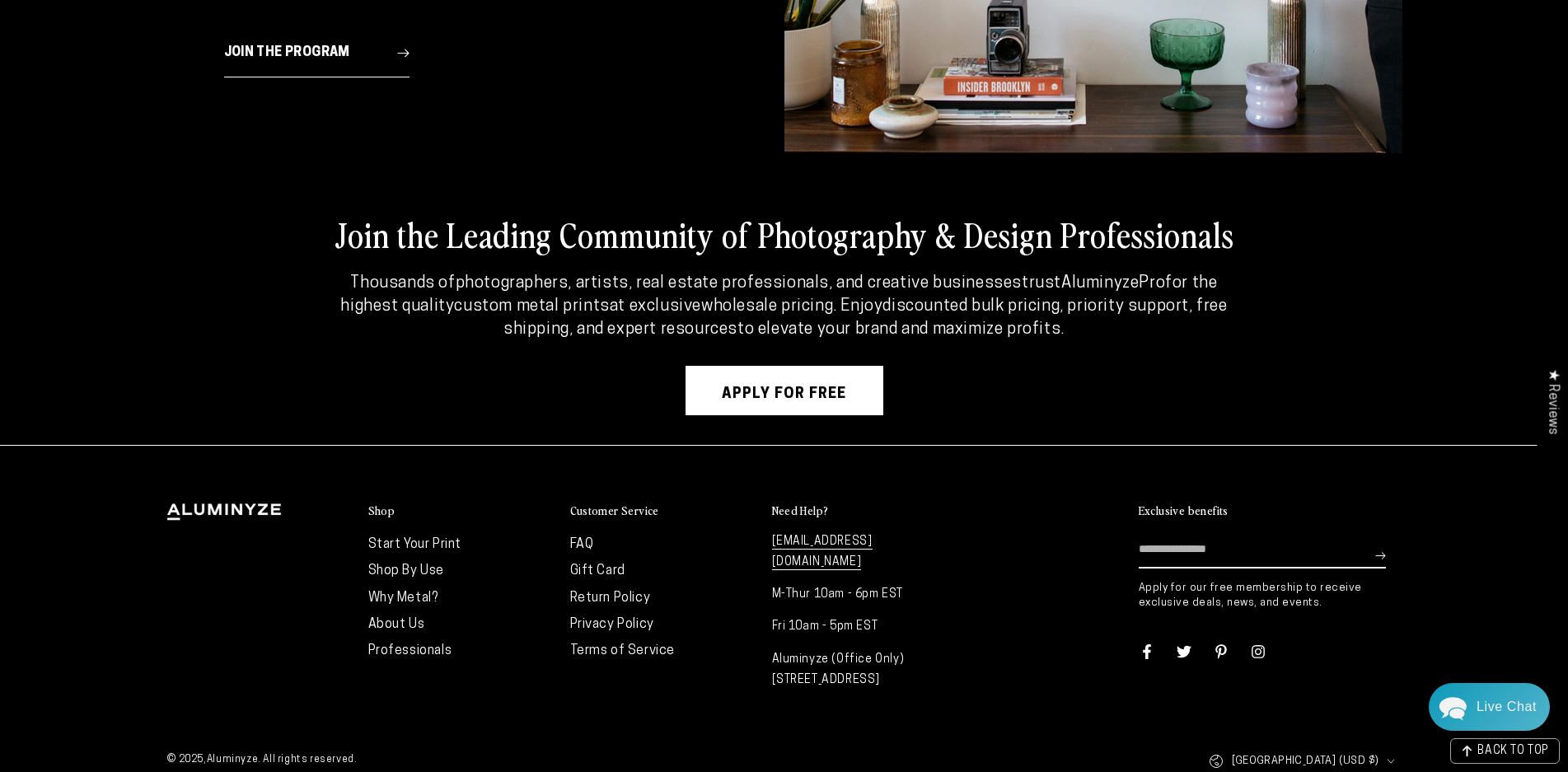
click at [588, 538] on link "FAQ" at bounding box center [582, 544] width 24 height 13
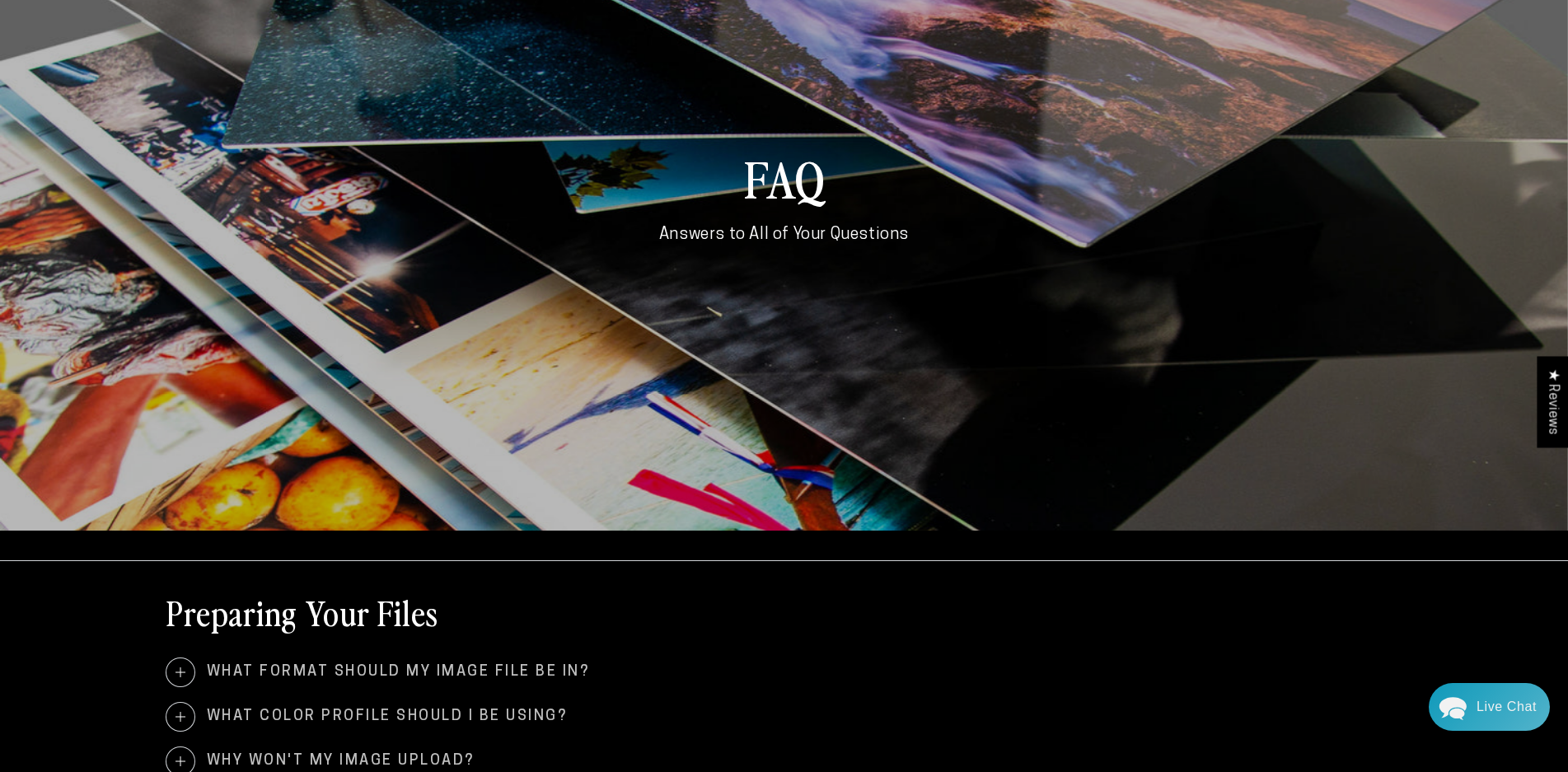
scroll to position [577, 0]
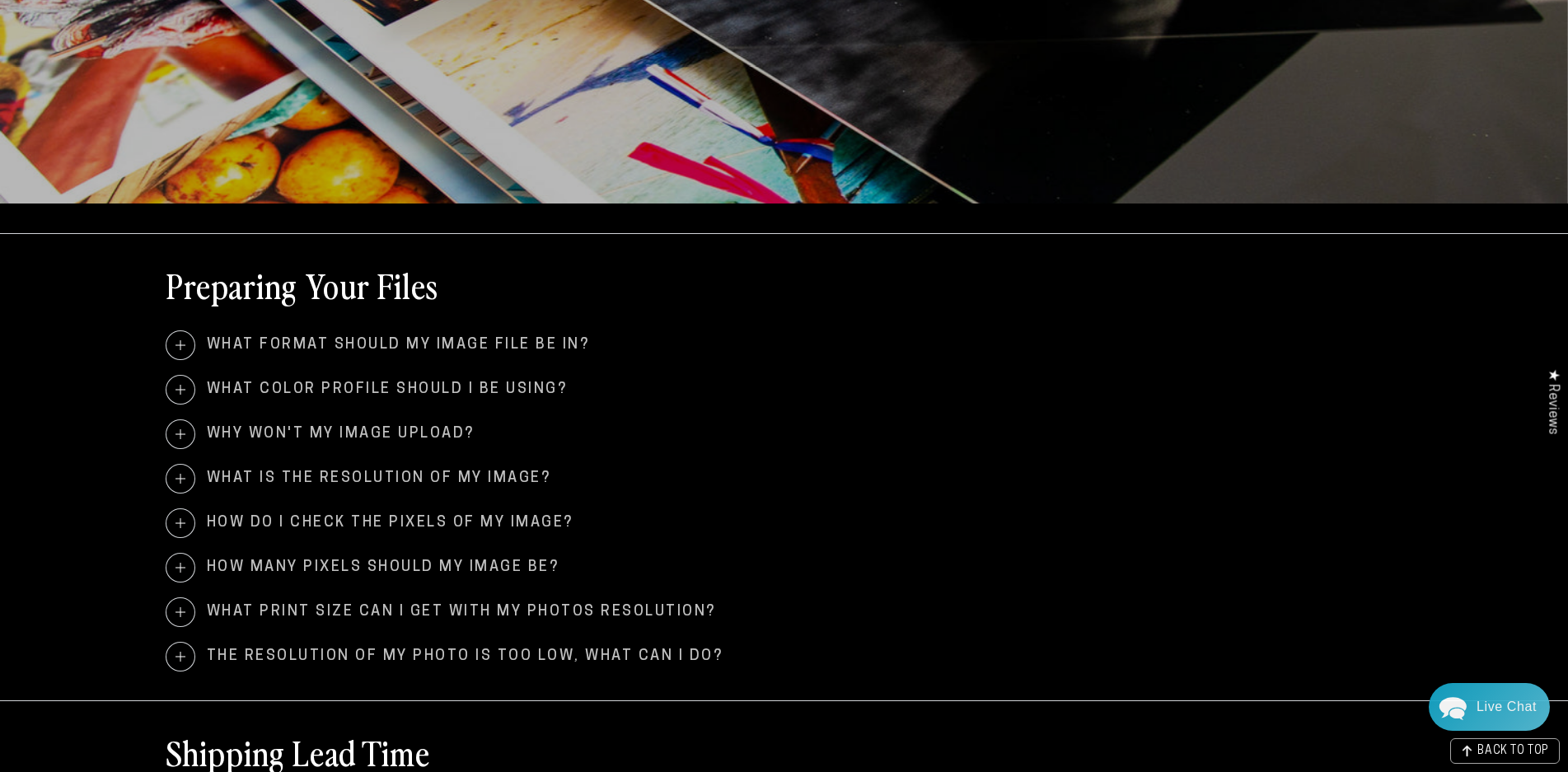
click at [485, 343] on span "What format should my image file be in?" at bounding box center [784, 345] width 1235 height 28
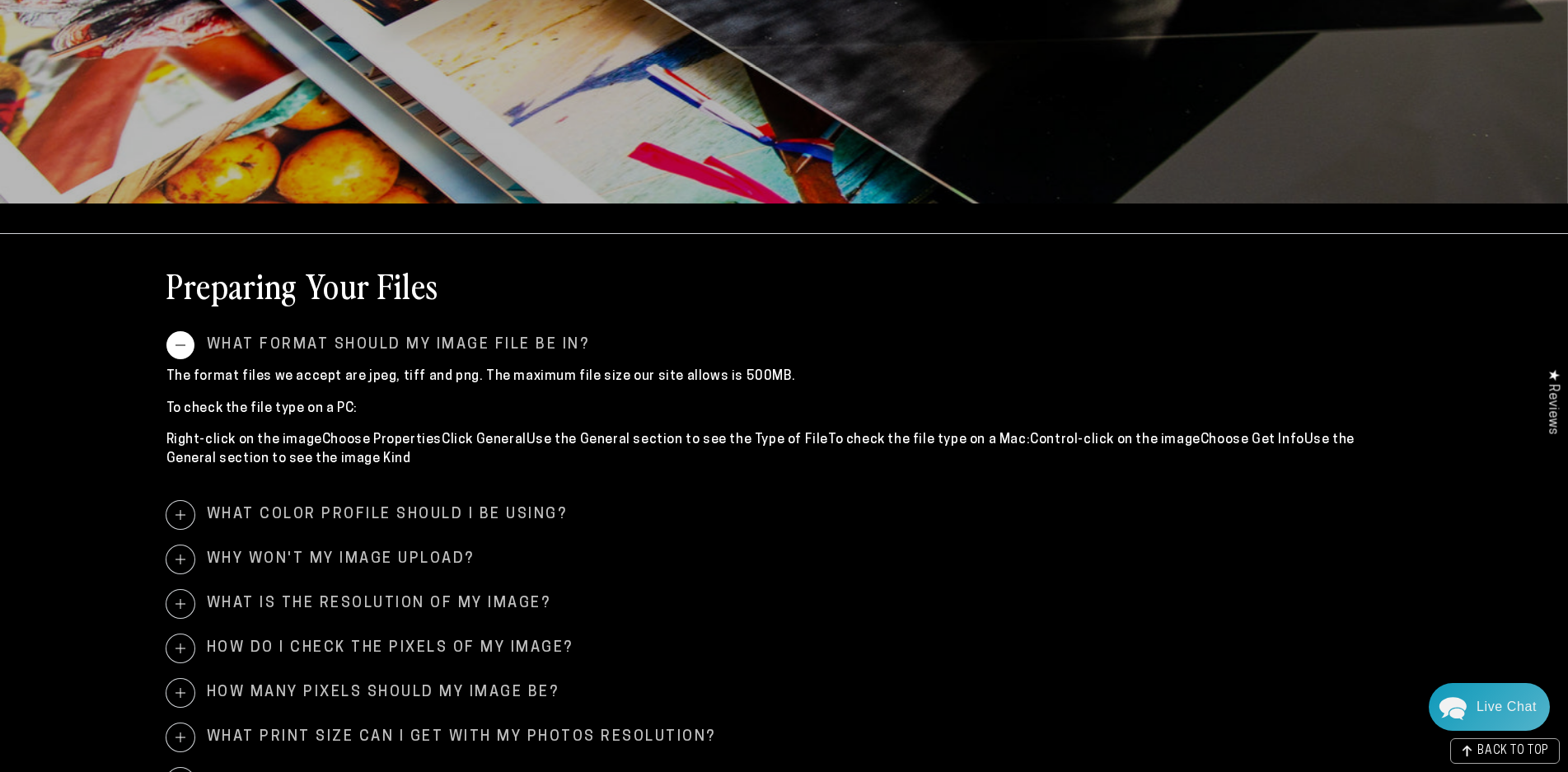
click at [435, 514] on span "What color profile should I be using?" at bounding box center [784, 515] width 1235 height 28
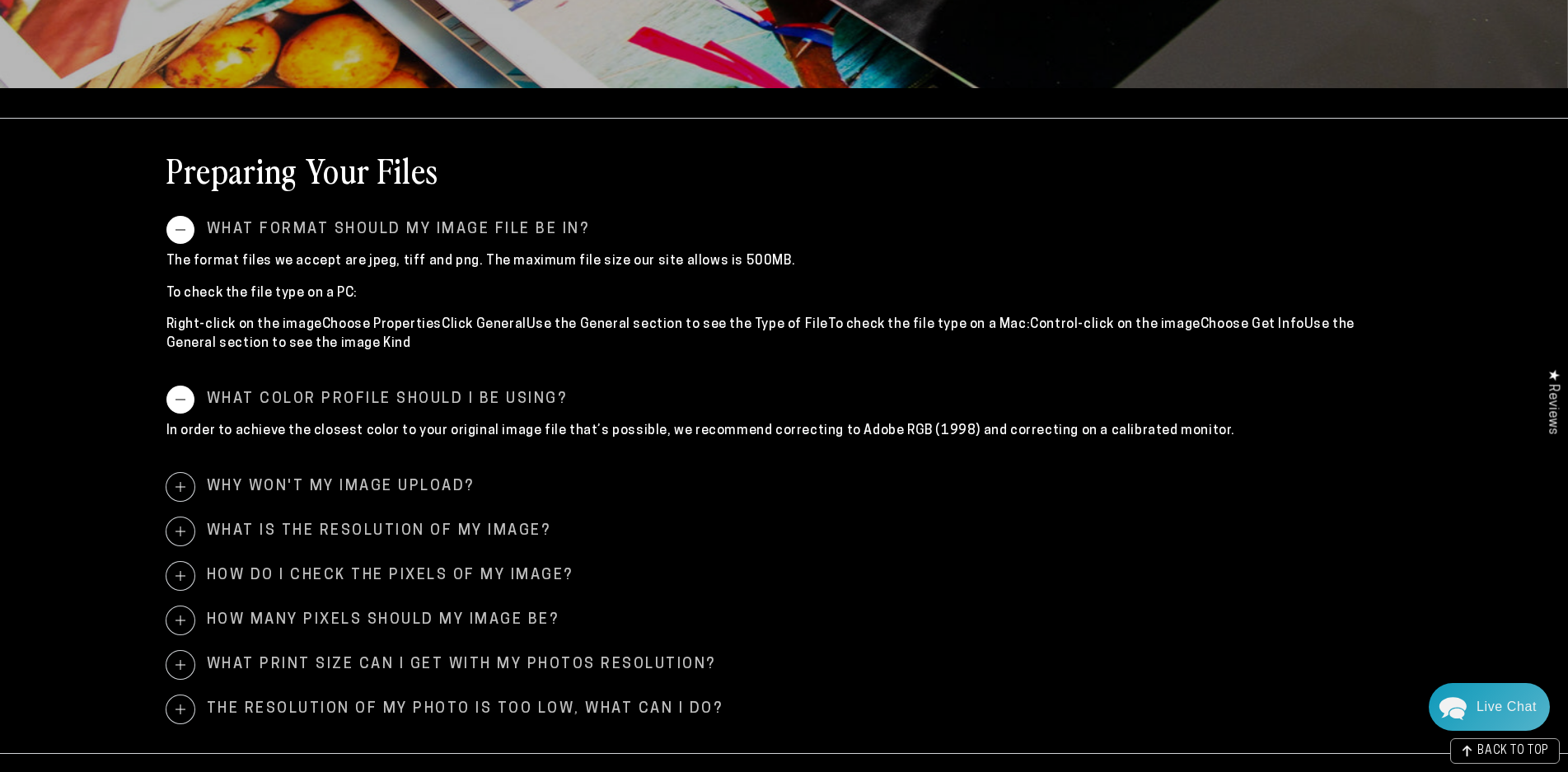
scroll to position [824, 0]
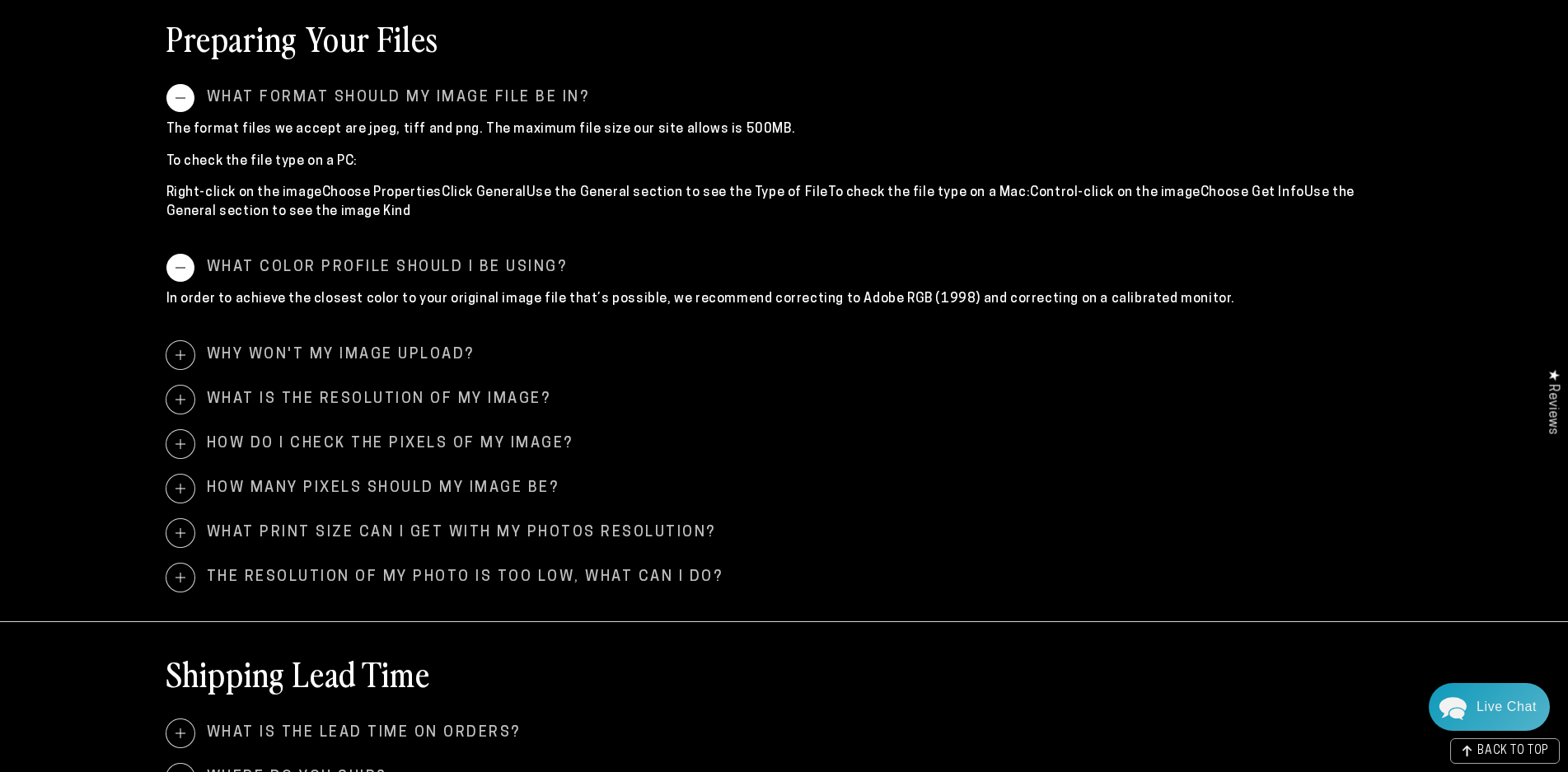
click at [431, 356] on span "Why won't my image upload?" at bounding box center [784, 355] width 1235 height 28
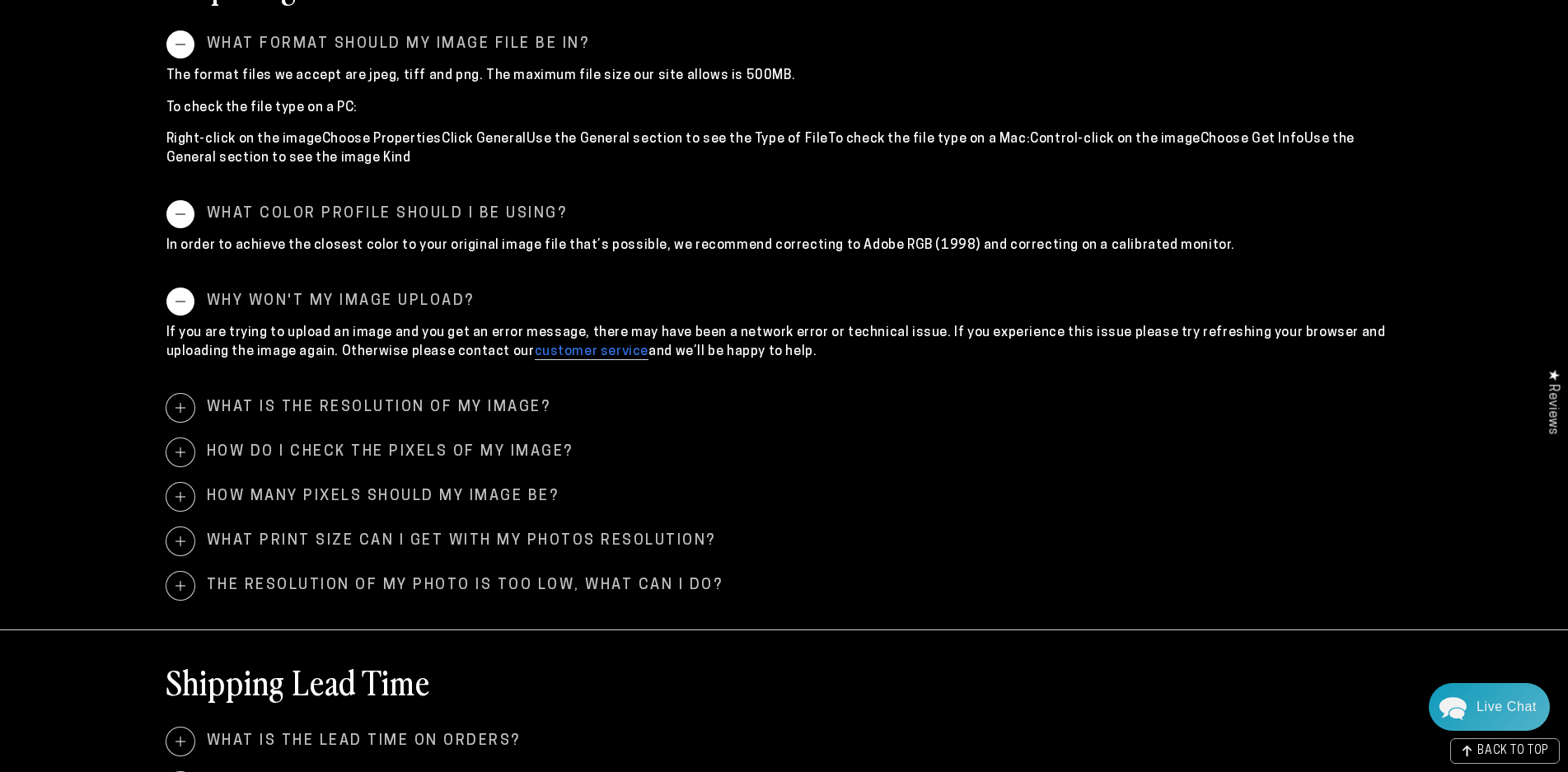
scroll to position [907, 0]
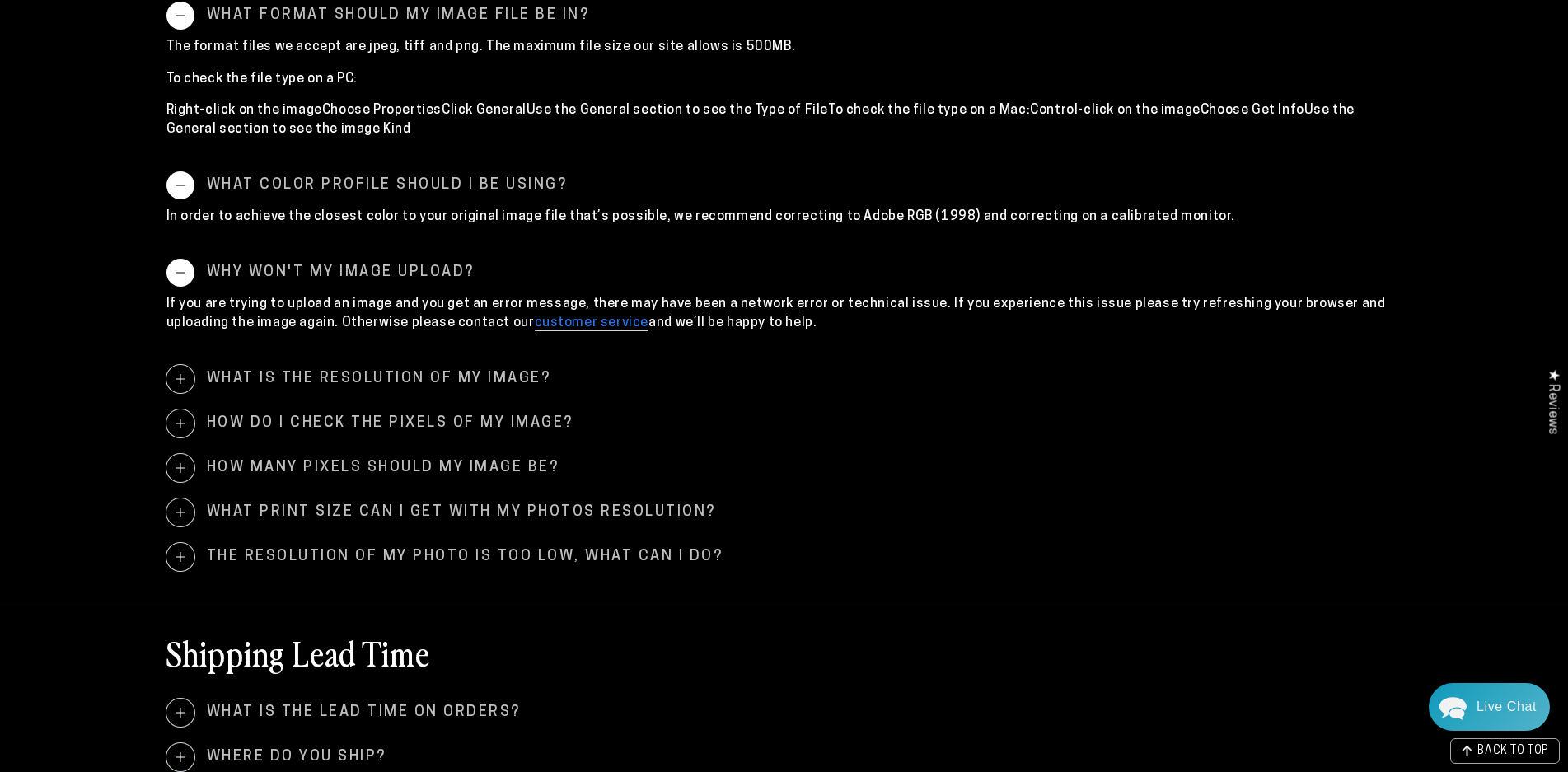
click at [473, 384] on span "What is the resolution of my image?" at bounding box center [784, 379] width 1235 height 28
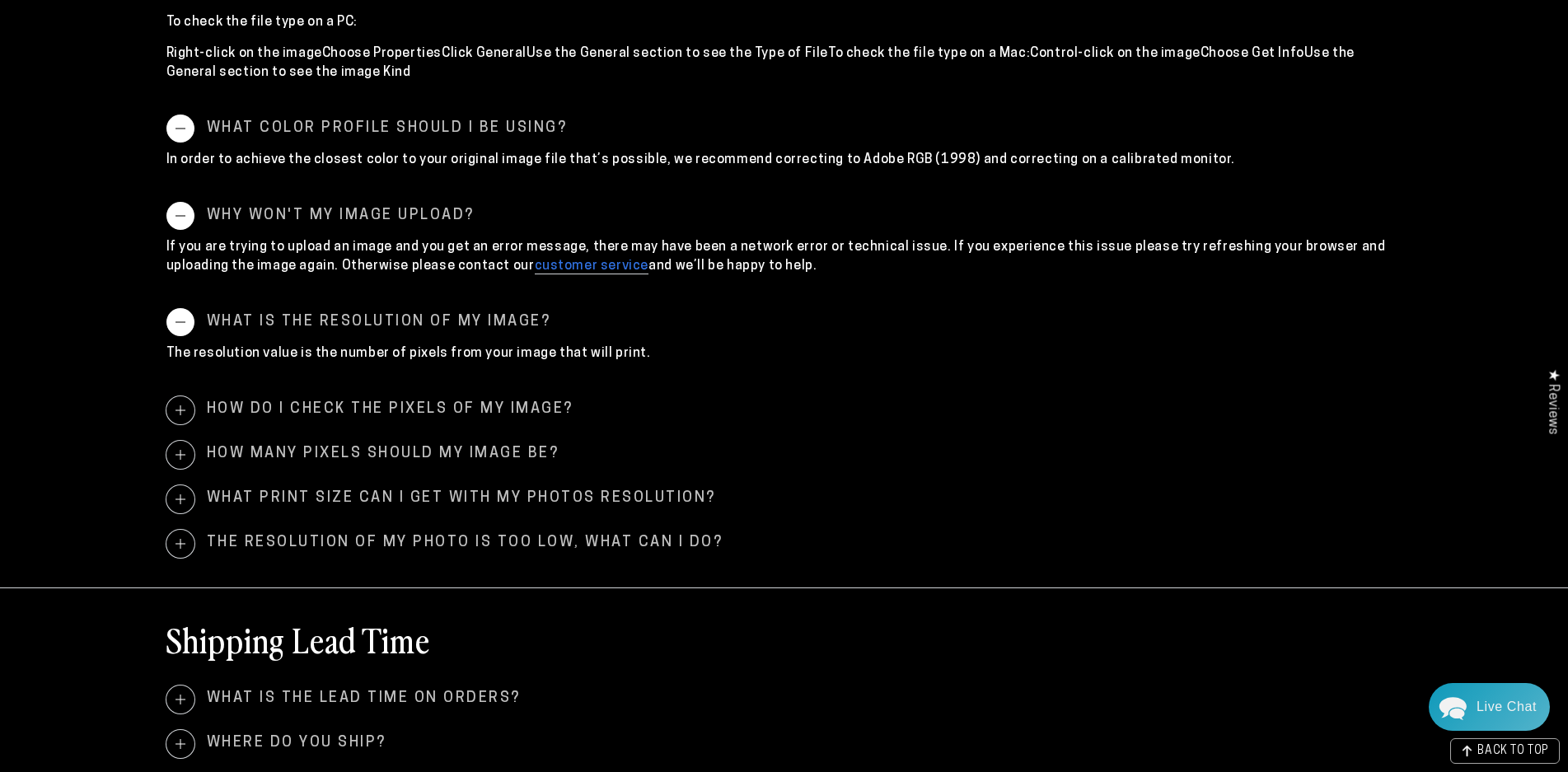
scroll to position [1072, 0]
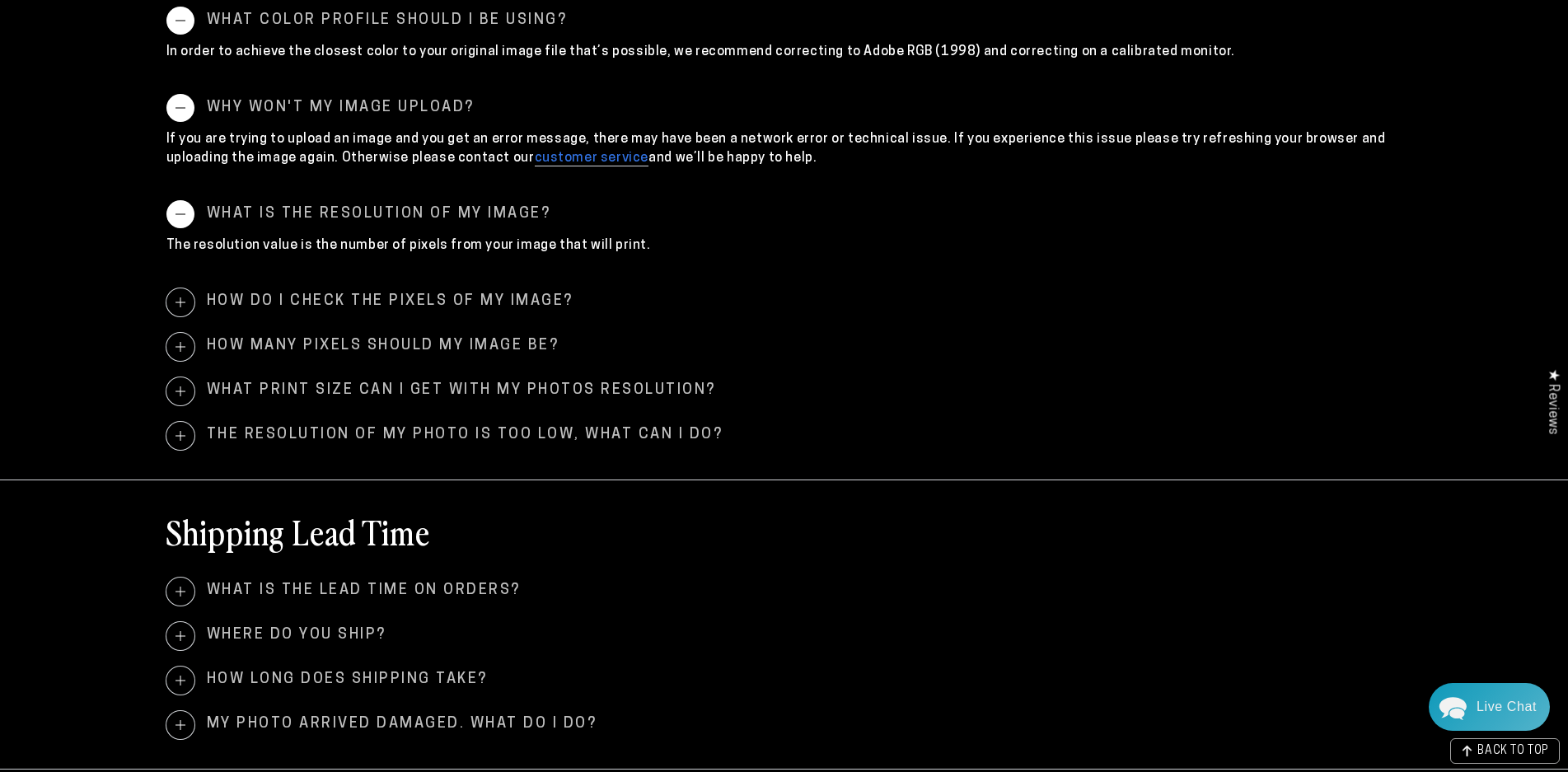
click at [515, 304] on span "How do I check the pixels of my image?" at bounding box center [784, 303] width 1235 height 28
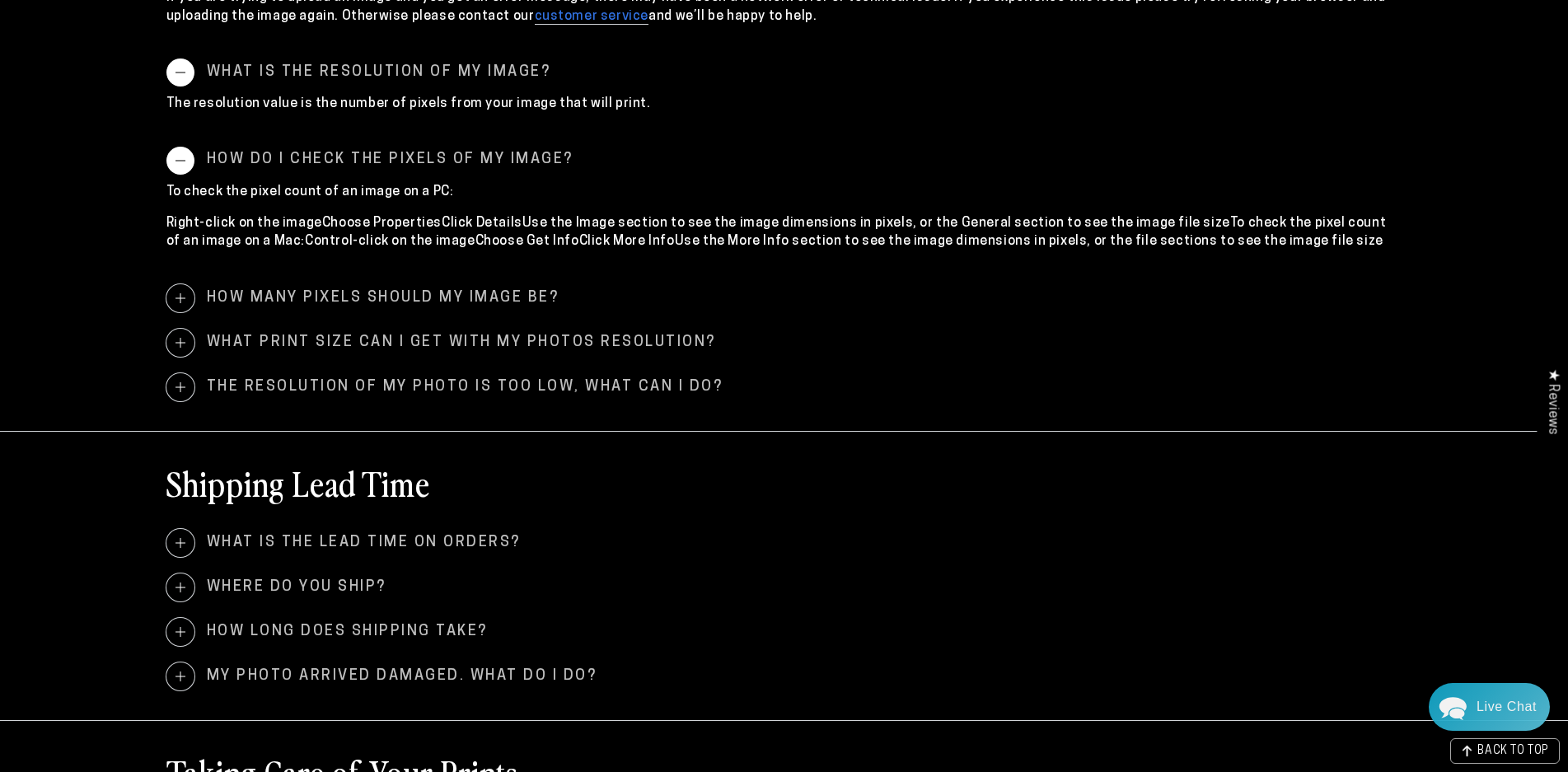
scroll to position [1236, 0]
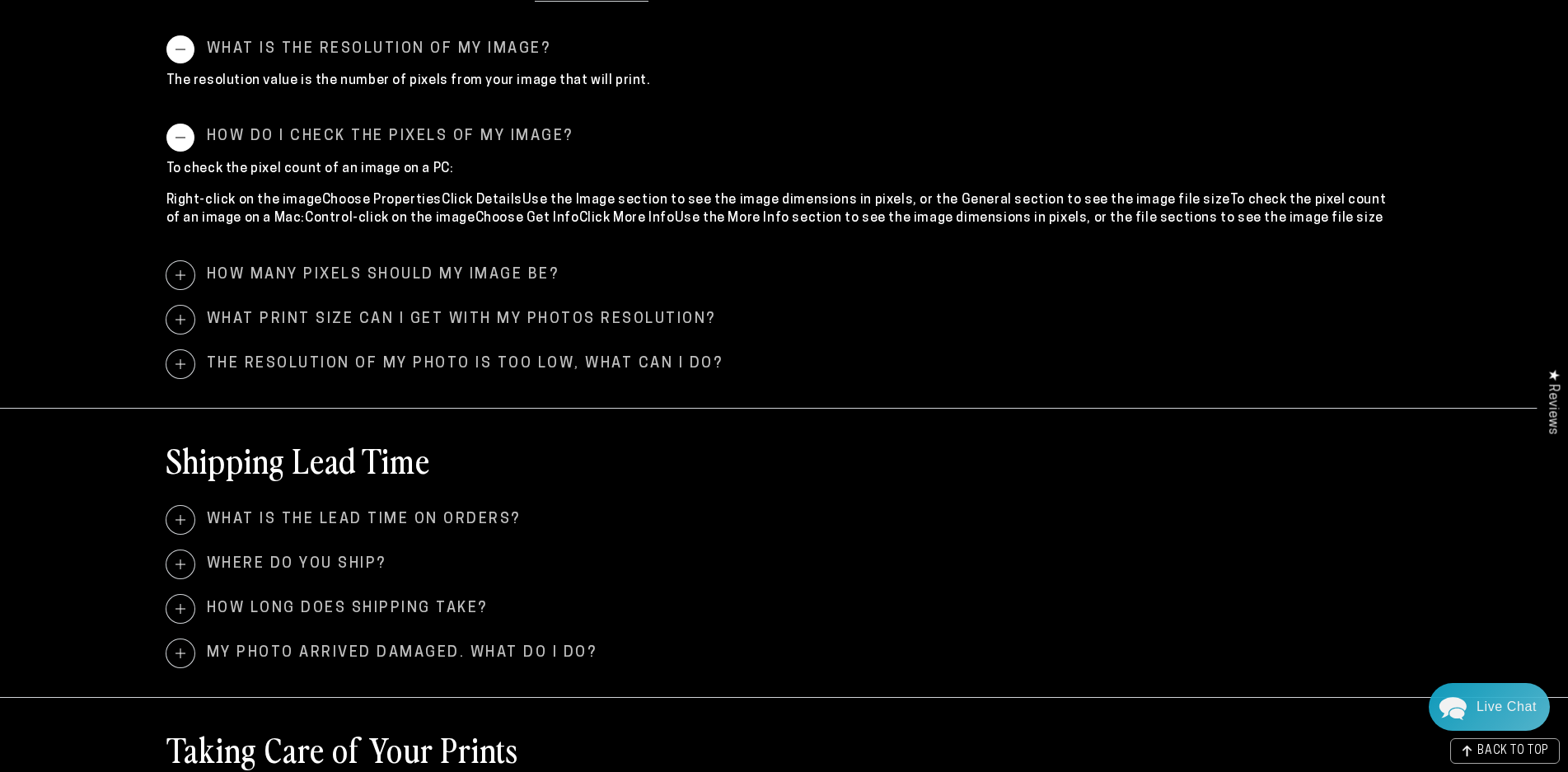
click at [498, 267] on span "How many pixels should my image be?" at bounding box center [784, 275] width 1235 height 28
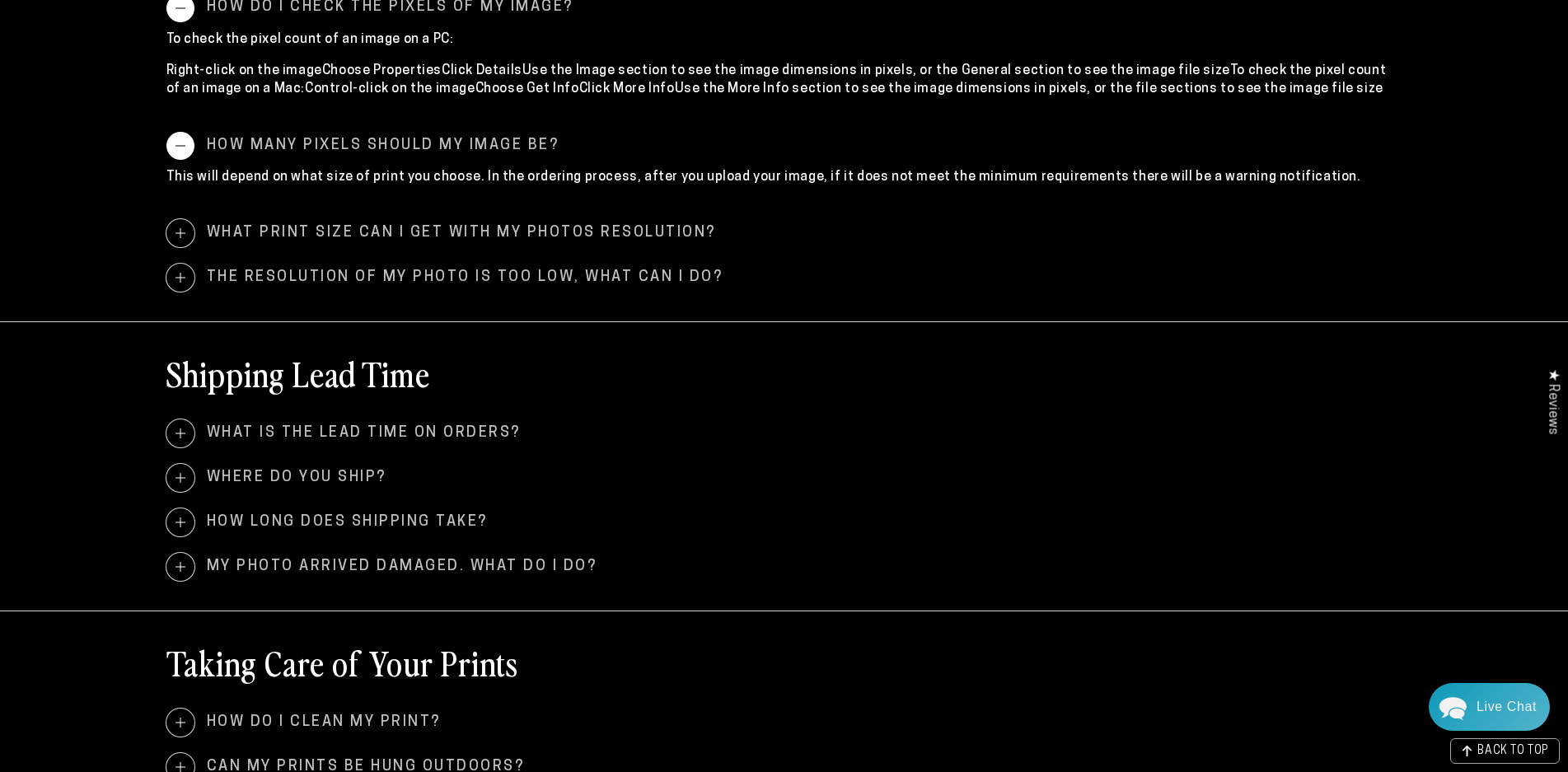
scroll to position [1401, 0]
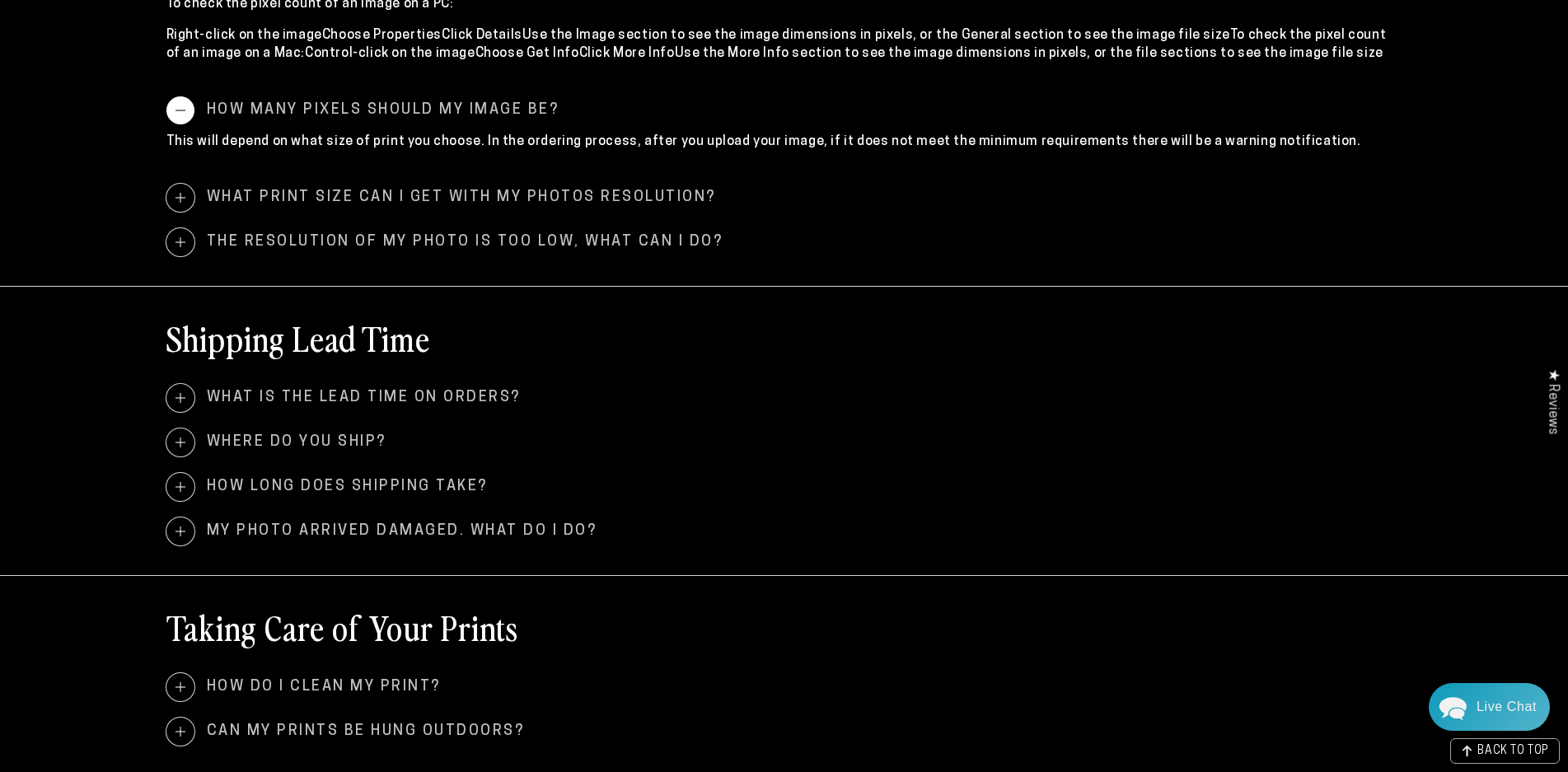
click at [381, 193] on span "What print size can I get with my photos resolution?" at bounding box center [784, 197] width 1235 height 28
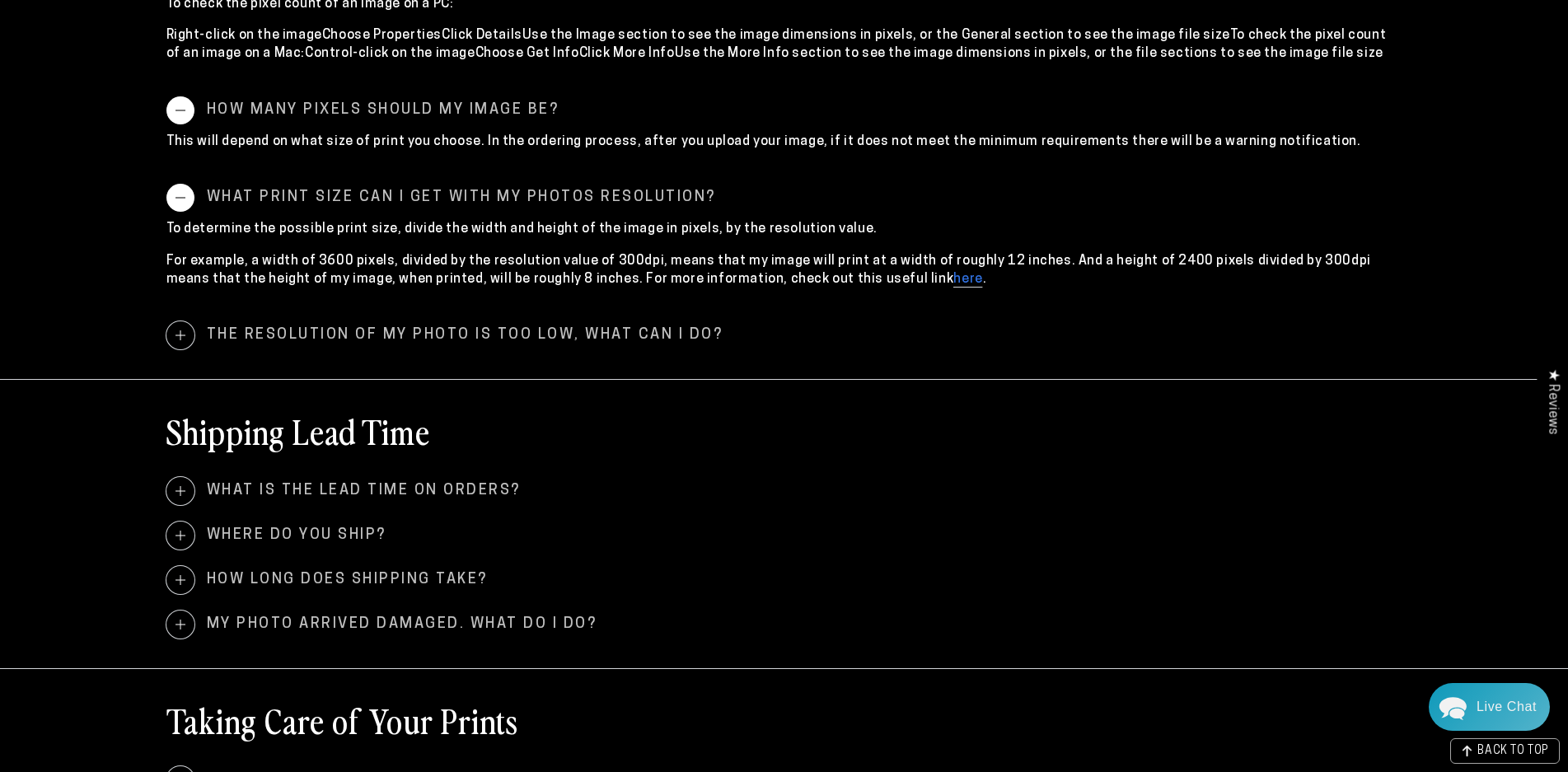
click at [585, 335] on span "The resolution of my photo is too low, what can I do?" at bounding box center [784, 335] width 1235 height 28
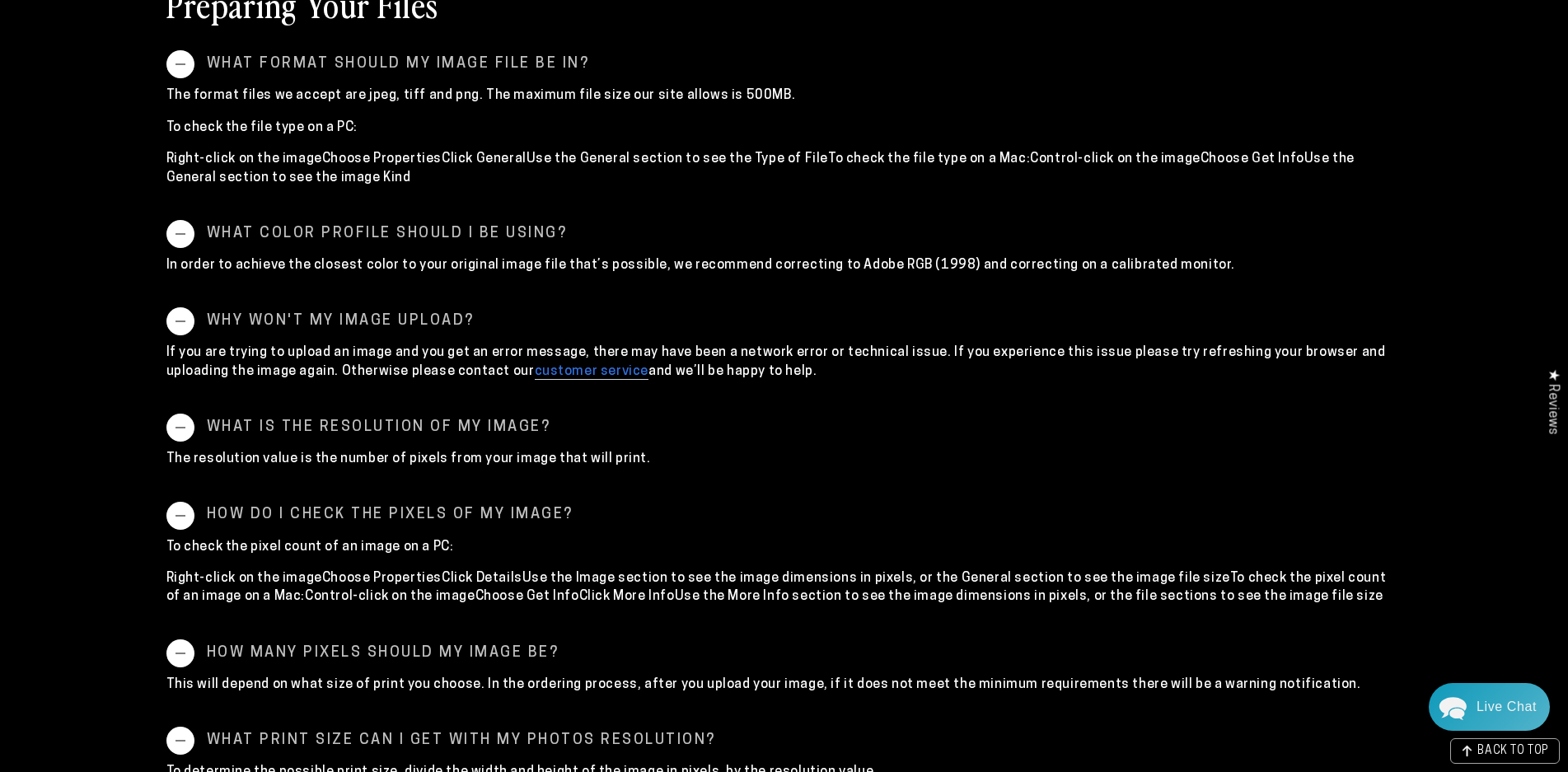
scroll to position [494, 0]
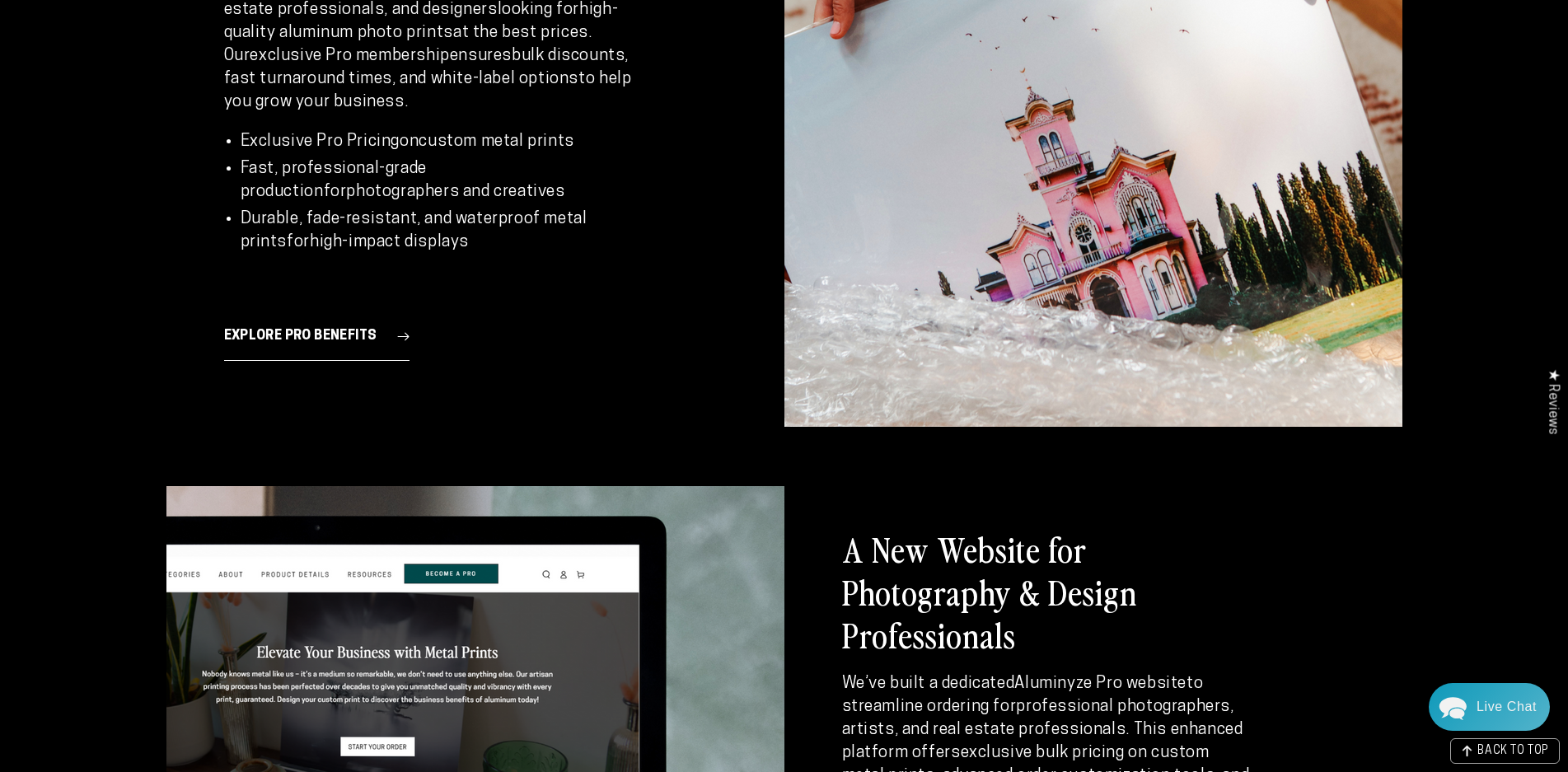
scroll to position [4347, 0]
